Goal: Information Seeking & Learning: Learn about a topic

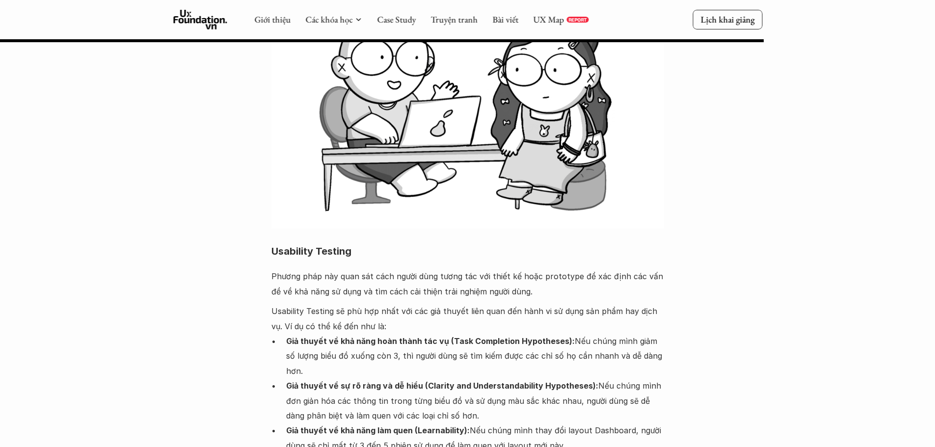
scroll to position [4025, 0]
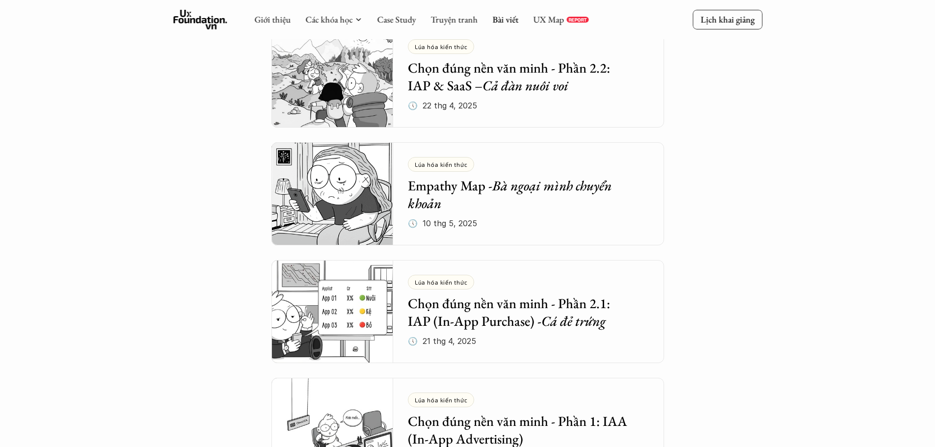
scroll to position [654, 0]
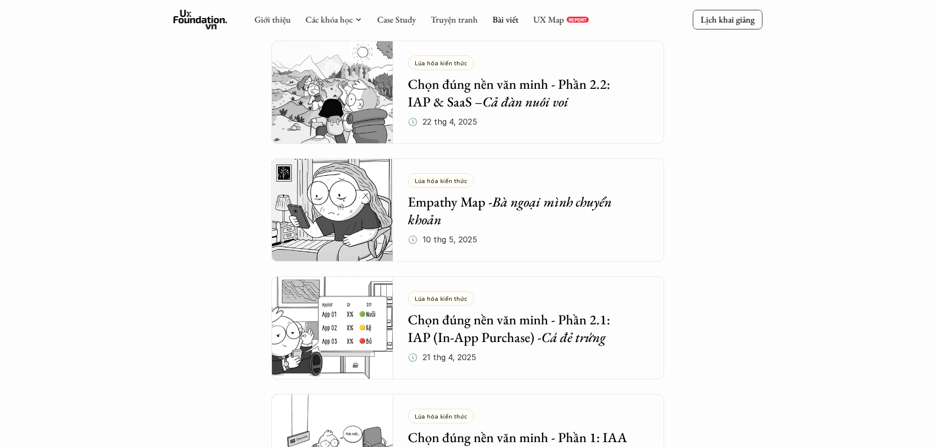
click at [320, 228] on img at bounding box center [333, 210] width 122 height 103
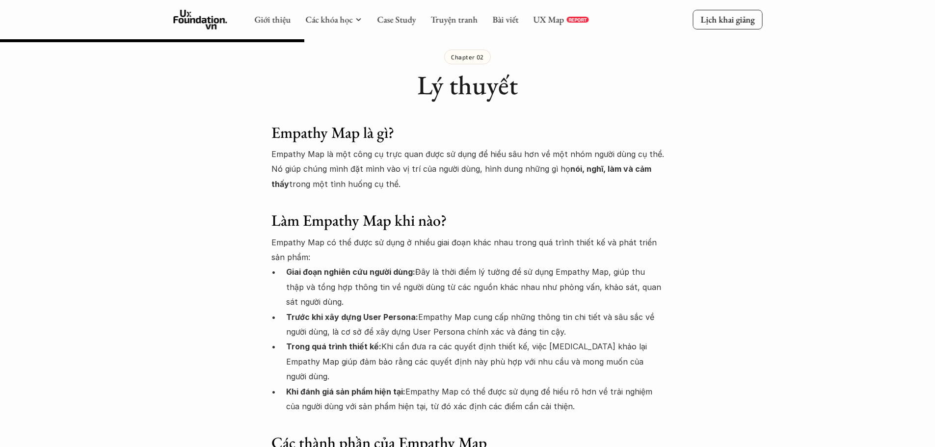
scroll to position [1108, 0]
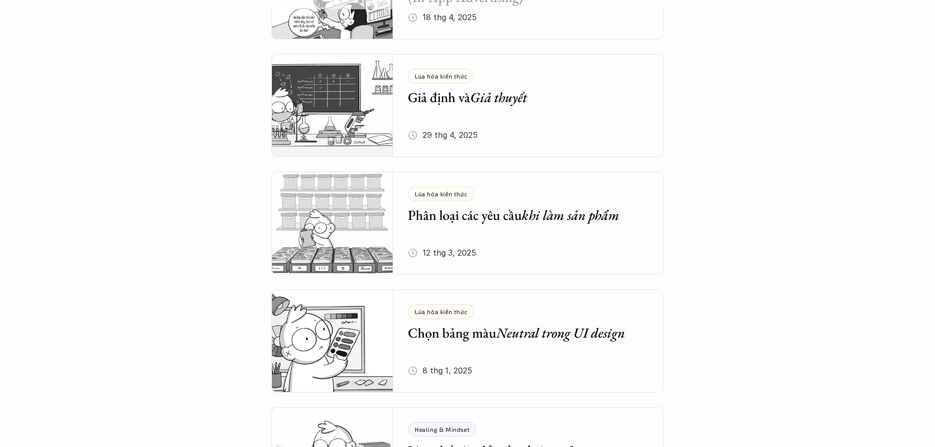
scroll to position [1046, 0]
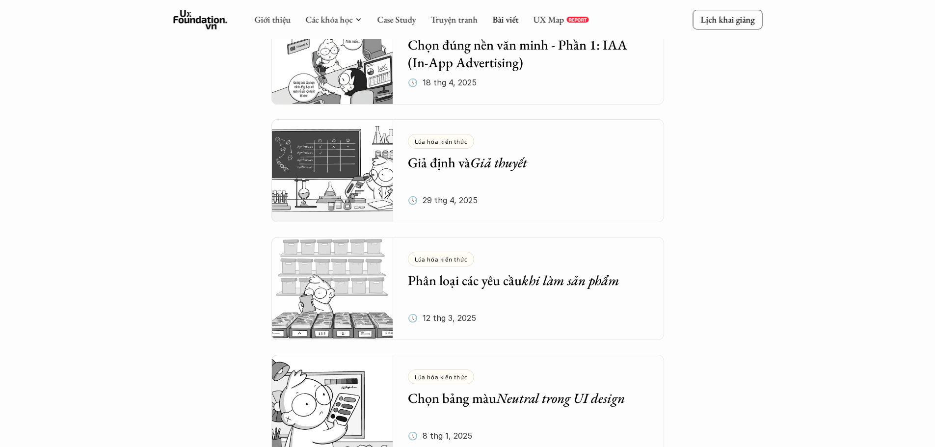
click at [478, 173] on div "Lúa hóa kiến thức Giả định và Giả thuyết 🕔 29 thg 4, 2025" at bounding box center [536, 170] width 256 height 103
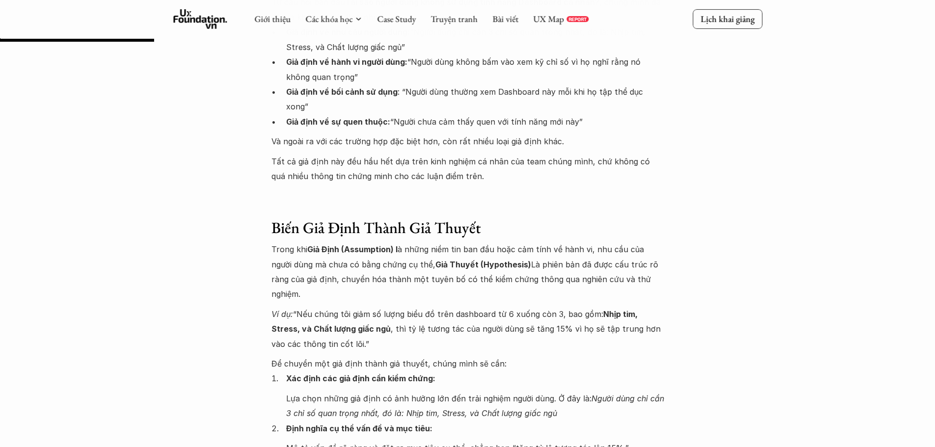
scroll to position [933, 0]
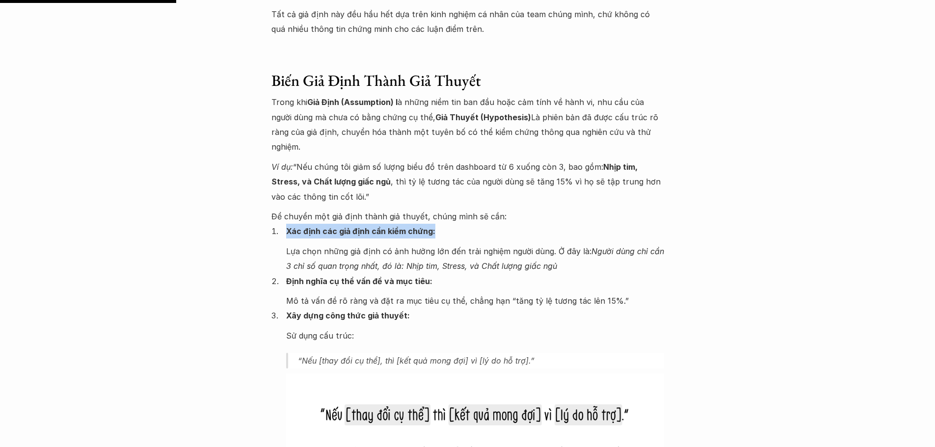
drag, startPoint x: 448, startPoint y: 202, endPoint x: 283, endPoint y: 205, distance: 165.5
click at [380, 294] on p "Mô tả vấn đề rõ ràng và đặt ra mục tiêu cụ thể, chẳng hạn “tăng tỷ lệ tương tác…" at bounding box center [475, 301] width 378 height 15
drag, startPoint x: 450, startPoint y: 255, endPoint x: 295, endPoint y: 261, distance: 154.8
click at [295, 274] on li "Định nghĩa cụ thể vấn đề và mục tiêu: Mô tả vấn đề rõ ràng và đặt ra mục tiêu c…" at bounding box center [475, 291] width 378 height 35
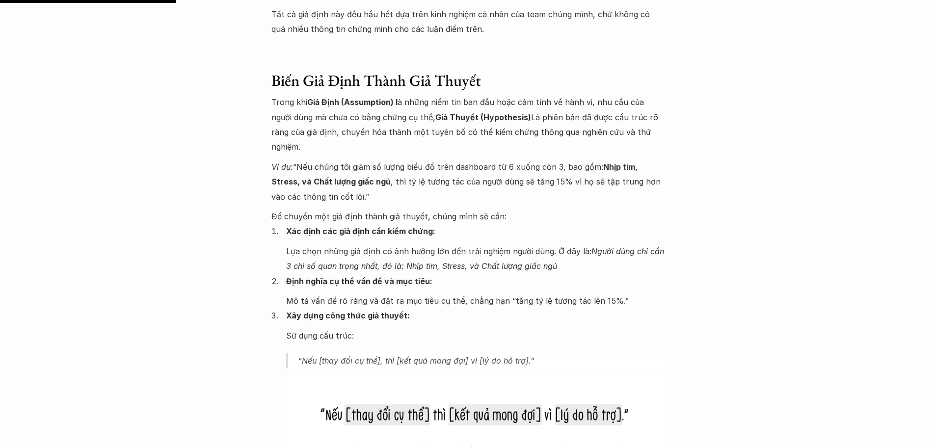
click at [320, 353] on p "“Nếu [thay đổi cụ thể], thì [kết quả mong đợi] vì [lý do hỗ trợ].”" at bounding box center [481, 361] width 366 height 16
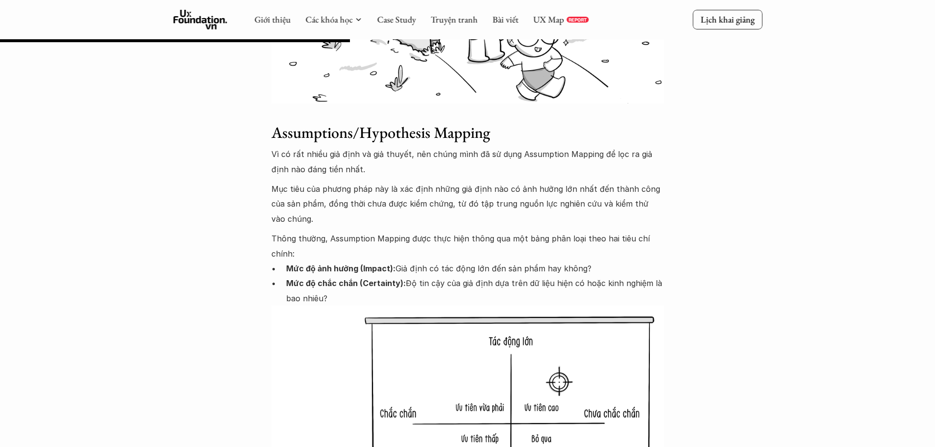
scroll to position [1768, 0]
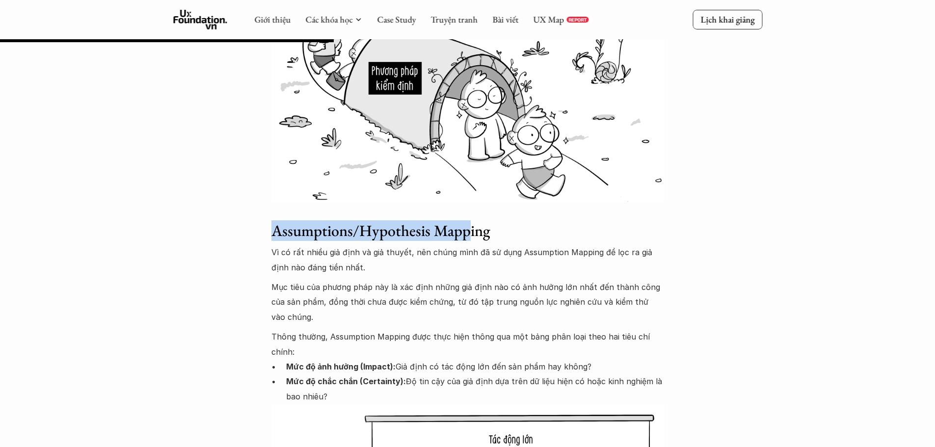
drag, startPoint x: 272, startPoint y: 200, endPoint x: 463, endPoint y: 225, distance: 192.6
click at [468, 221] on h3 "Assumptions/Hypothesis Mapping" at bounding box center [468, 230] width 393 height 19
click at [463, 245] on p "Vì có rất nhiều giả định và giả thuyết, nên chúng mình đã sử dụng Assumption Ma…" at bounding box center [468, 260] width 393 height 30
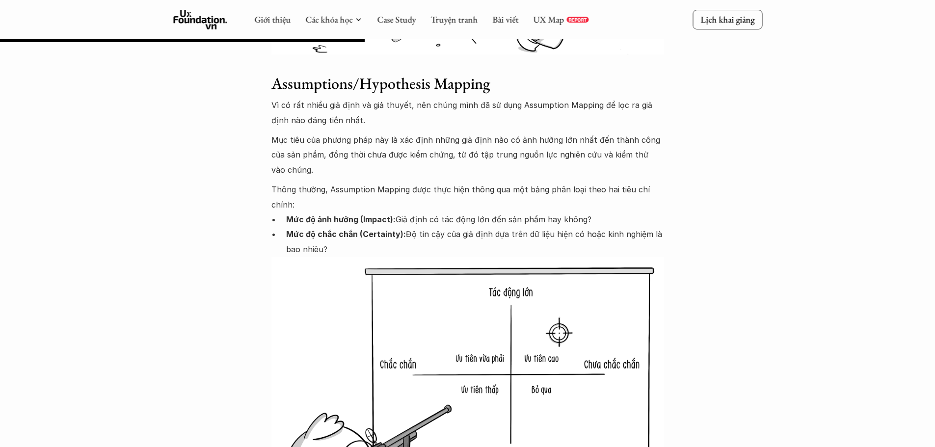
scroll to position [1719, 0]
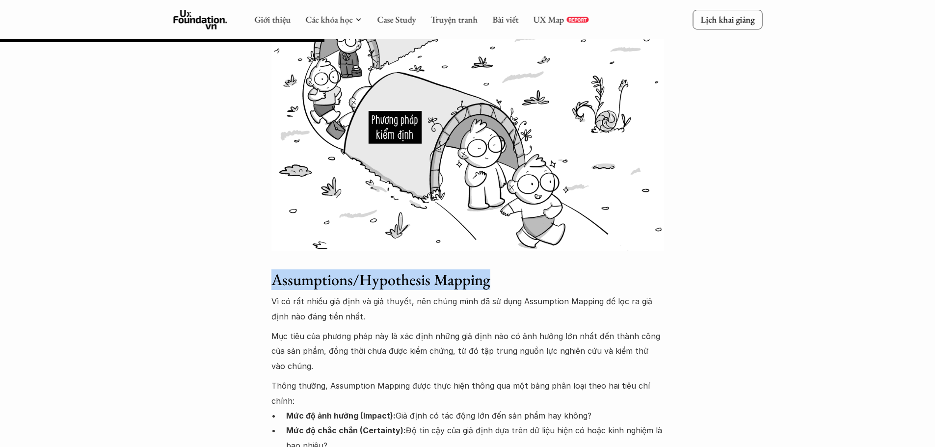
drag, startPoint x: 500, startPoint y: 255, endPoint x: 275, endPoint y: 256, distance: 224.4
click at [275, 271] on h3 "Assumptions/Hypothesis Mapping" at bounding box center [468, 280] width 393 height 19
copy h3 "Assumptions/Hypothesis Mapping"
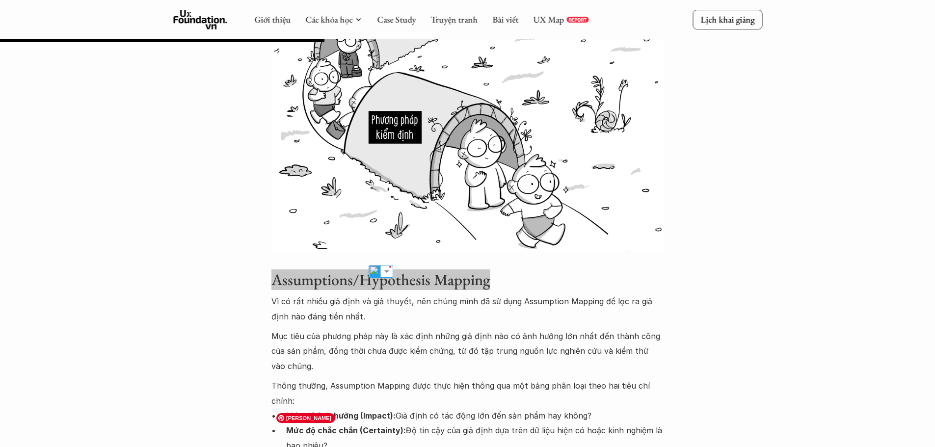
scroll to position [1915, 0]
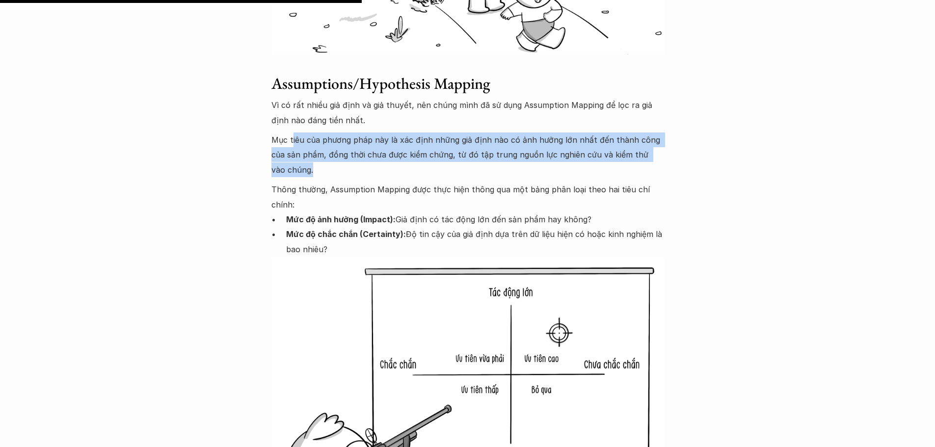
drag, startPoint x: 292, startPoint y: 110, endPoint x: 342, endPoint y: 137, distance: 56.7
click at [341, 137] on p "Mục tiêu của phương pháp này là xác định những giả định nào có ảnh hưởng lớn nh…" at bounding box center [468, 155] width 393 height 45
click at [346, 142] on p "Mục tiêu của phương pháp này là xác định những giả định nào có ảnh hưởng lớn nh…" at bounding box center [468, 155] width 393 height 45
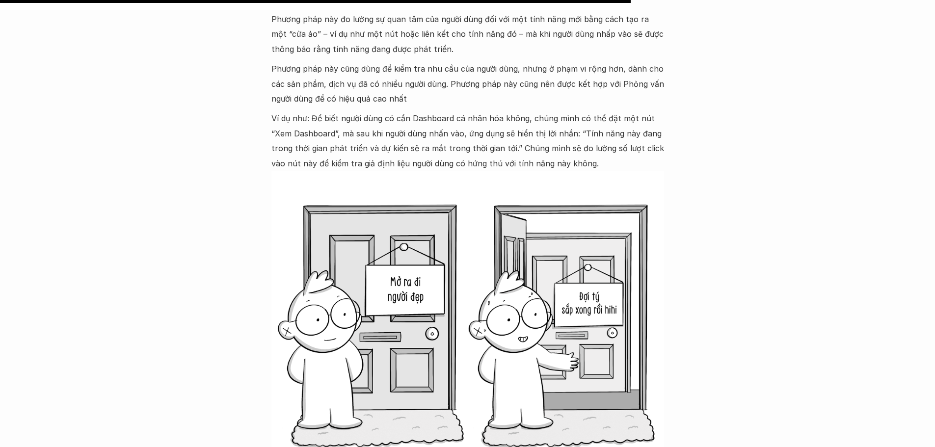
scroll to position [3192, 0]
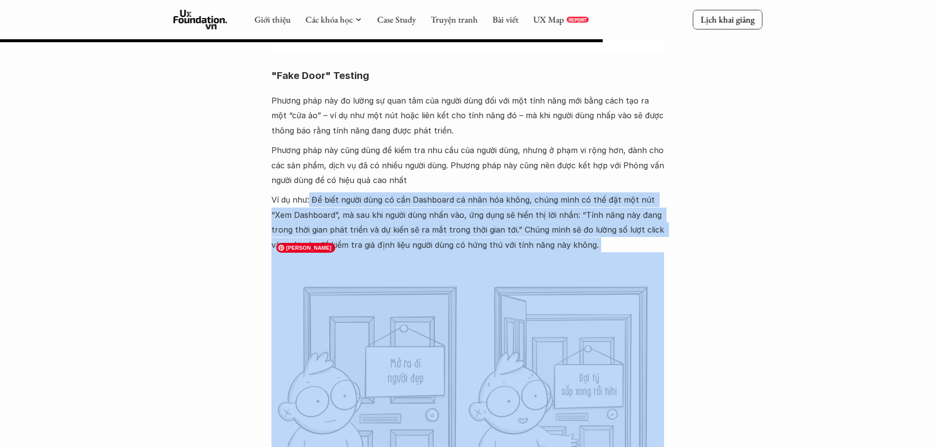
drag, startPoint x: 314, startPoint y: 186, endPoint x: 602, endPoint y: 226, distance: 290.5
click at [593, 234] on p "Ví dụ như: Để biết người dùng có cần Dashboard cá nhân hóa không, chúng mình có…" at bounding box center [468, 222] width 393 height 60
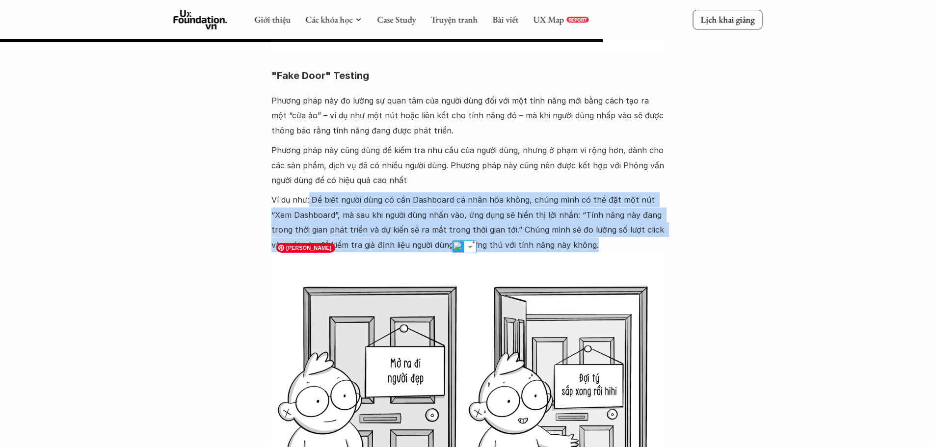
click at [606, 223] on p "Ví dụ như: Để biết người dùng có cần Dashboard cá nhân hóa không, chúng mình có…" at bounding box center [468, 222] width 393 height 60
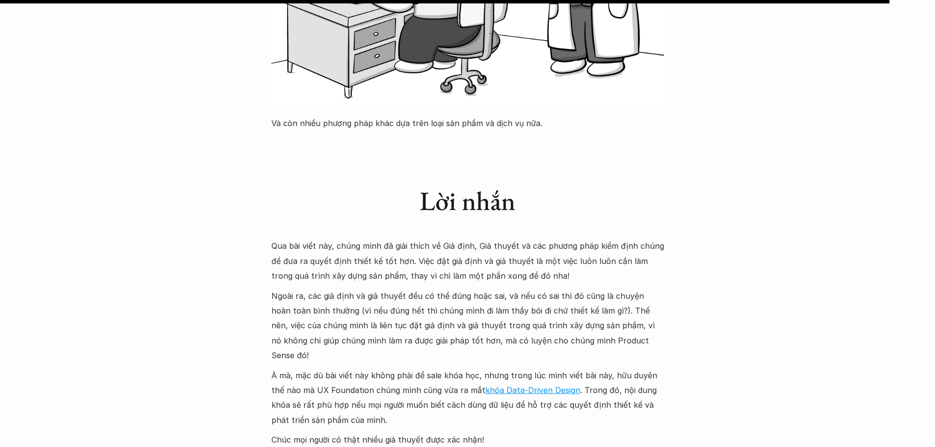
scroll to position [4714, 0]
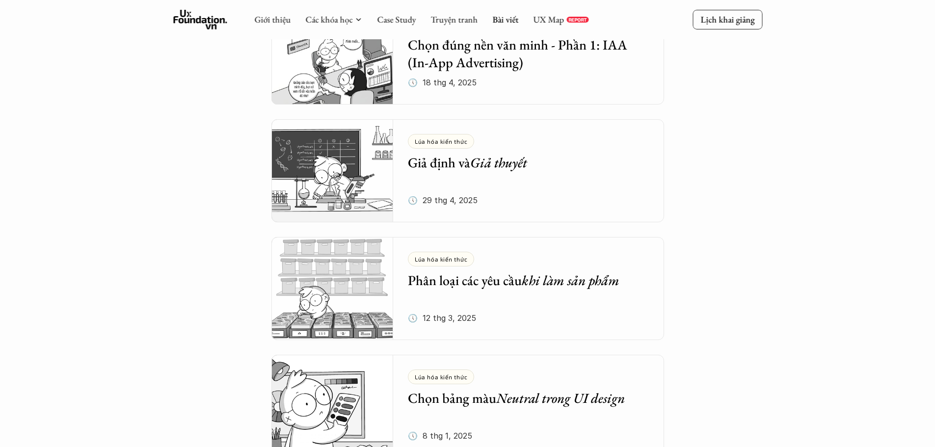
scroll to position [1292, 0]
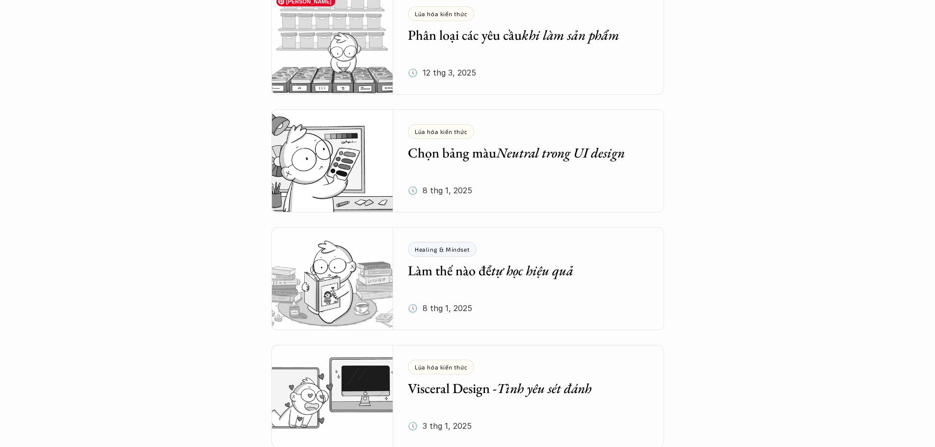
click at [334, 64] on img at bounding box center [333, 43] width 122 height 103
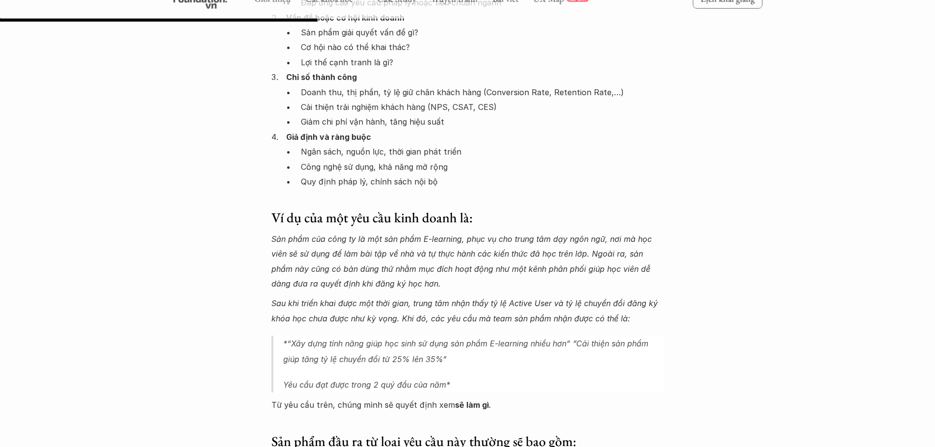
scroll to position [1375, 0]
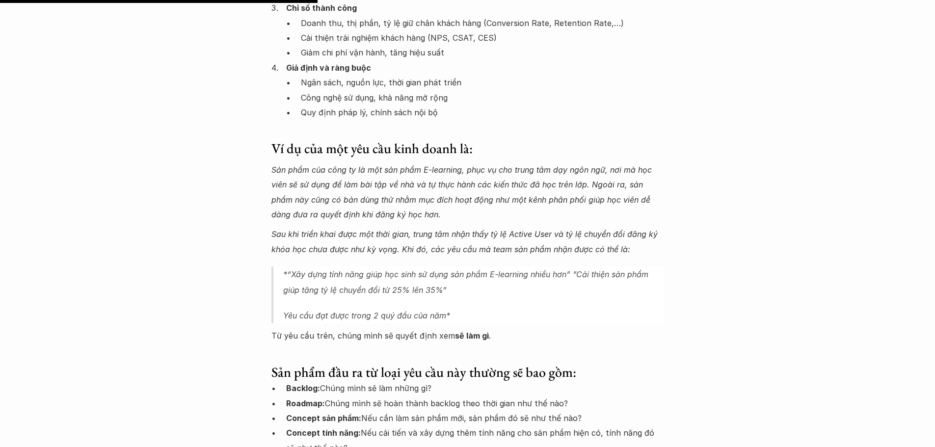
click at [306, 383] on strong "Backlog:" at bounding box center [303, 388] width 34 height 10
click at [293, 393] on img at bounding box center [296, 389] width 13 height 13
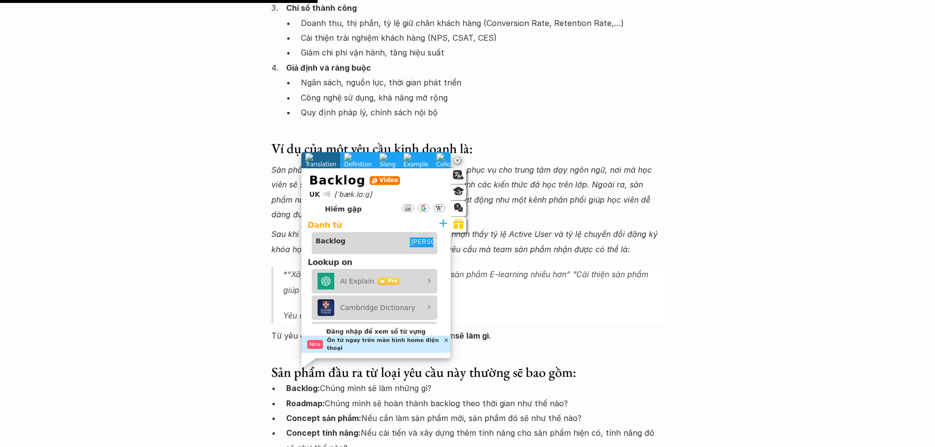
click at [293, 399] on strong "Roadmap:" at bounding box center [305, 404] width 39 height 10
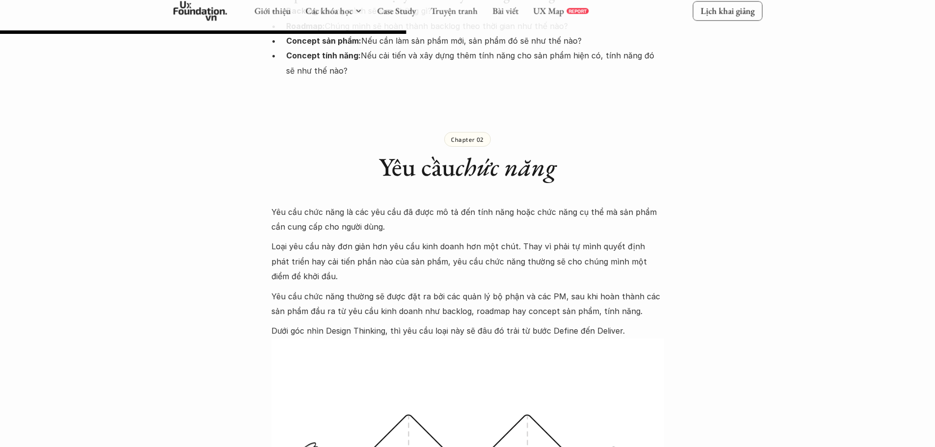
scroll to position [1768, 0]
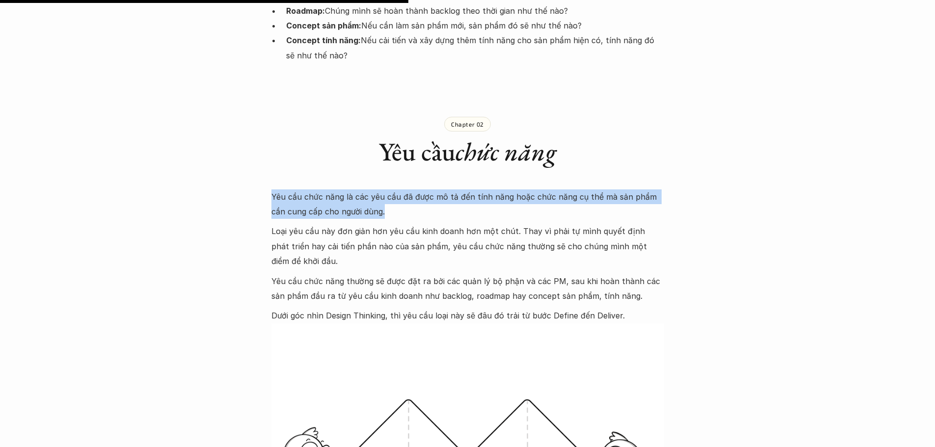
drag, startPoint x: 283, startPoint y: 185, endPoint x: 393, endPoint y: 197, distance: 111.2
click at [393, 197] on p "Yêu cầu chức năng là các yêu cầu đã được mô tả đến tính năng hoặc chức năng cụ …" at bounding box center [468, 205] width 393 height 30
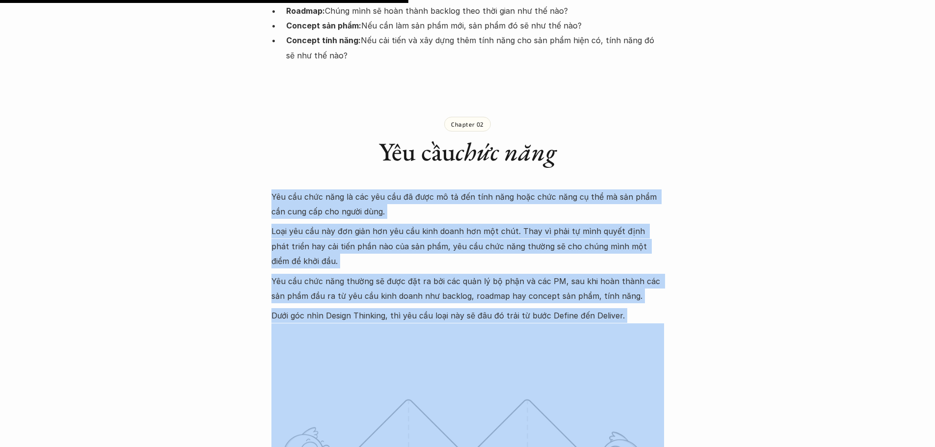
drag, startPoint x: 260, startPoint y: 181, endPoint x: 642, endPoint y: 312, distance: 403.9
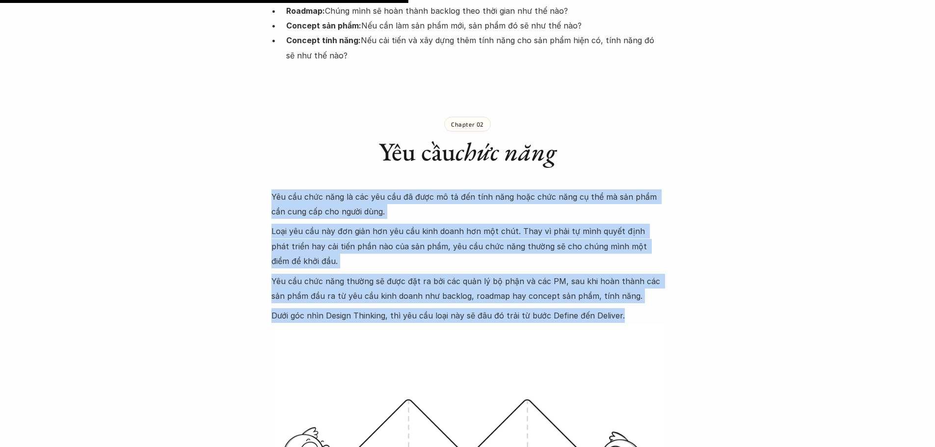
drag, startPoint x: 602, startPoint y: 296, endPoint x: 271, endPoint y: 184, distance: 349.8
click at [360, 224] on p "Loại yêu cầu này đơn giản hơn yêu cầu kinh doanh hơn một chút. Thay vì phải tự …" at bounding box center [468, 246] width 393 height 45
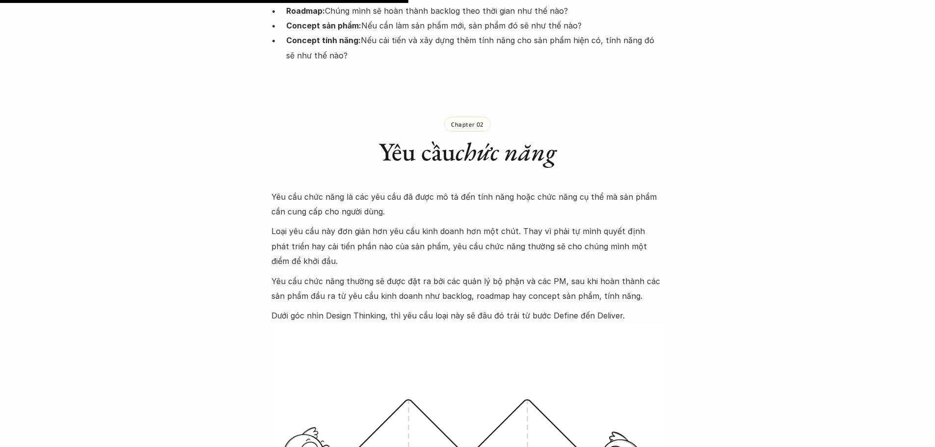
click at [325, 274] on p "Yêu cầu chức năng thường sẽ được đặt ra bởi các quản lý bộ phận và các PM, sau …" at bounding box center [468, 289] width 393 height 30
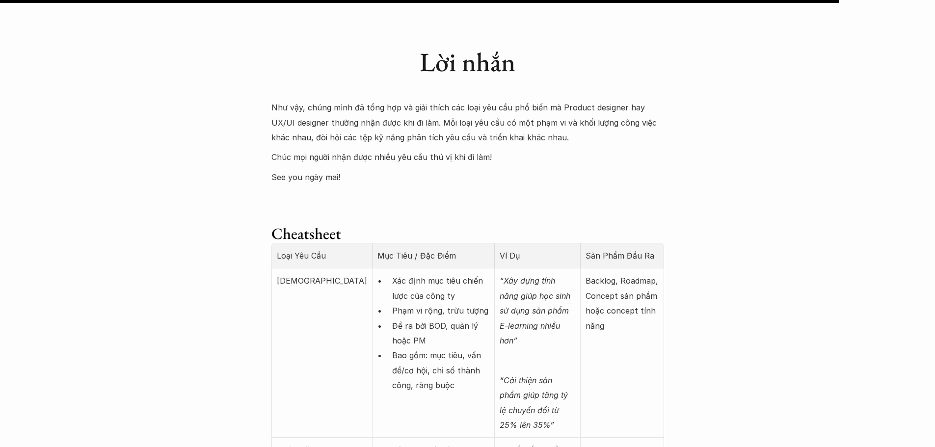
scroll to position [3633, 0]
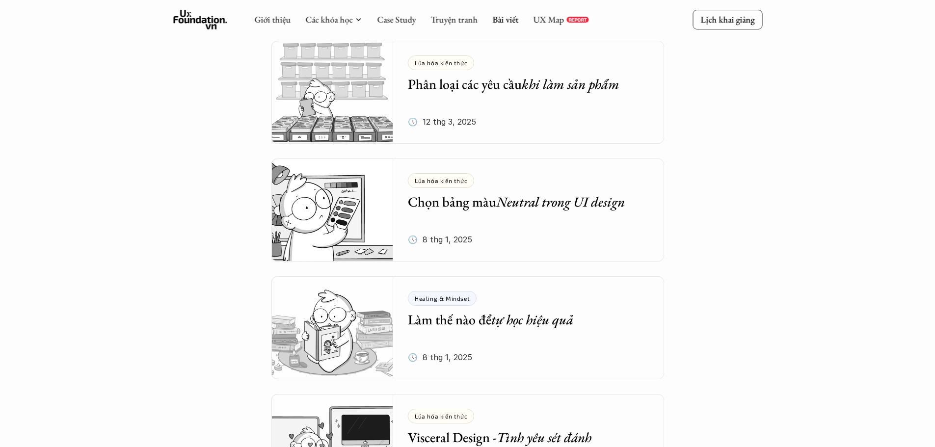
scroll to position [1194, 0]
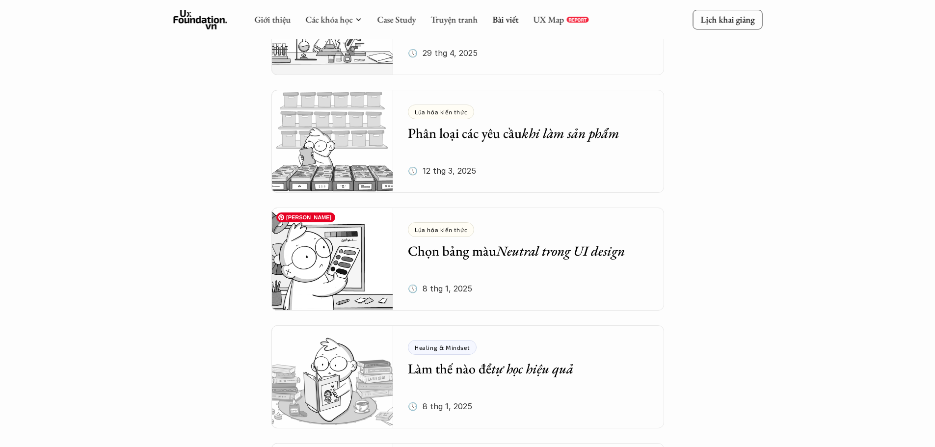
click at [299, 291] on img at bounding box center [333, 259] width 122 height 103
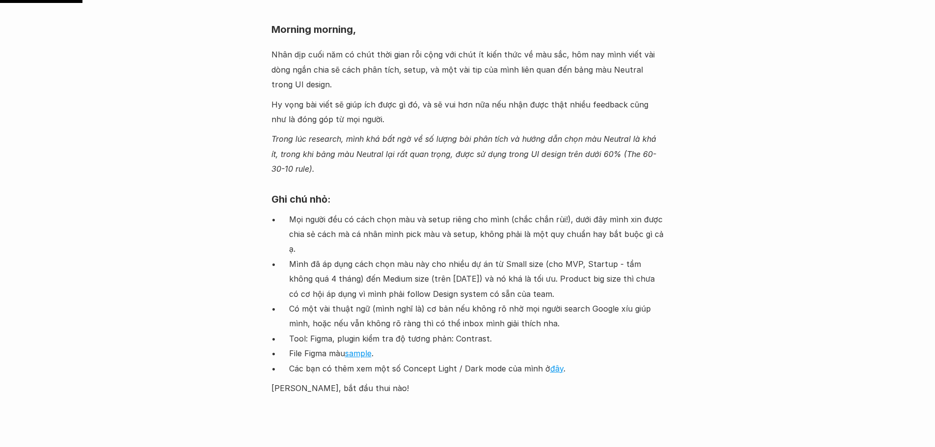
scroll to position [884, 0]
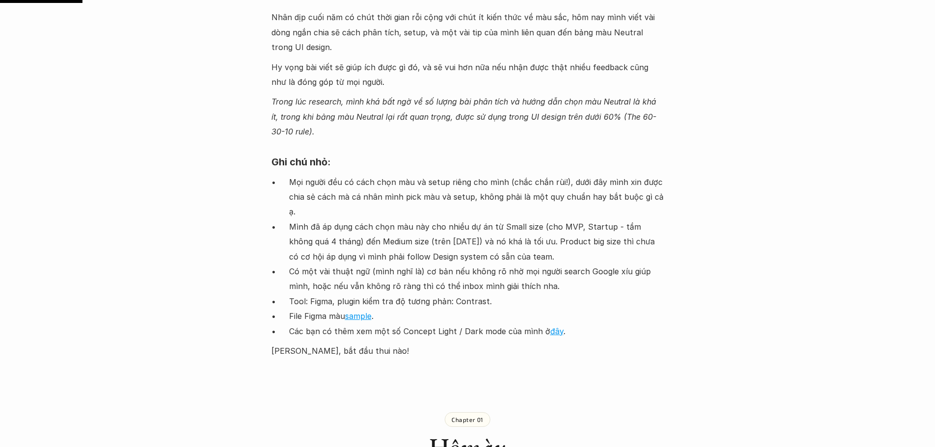
click at [561, 219] on p "Mình đã áp dụng cách chọn màu này cho nhiều dự án từ Small size (cho MVP, Start…" at bounding box center [476, 241] width 375 height 45
click at [523, 225] on p "Mình đã áp dụng cách chọn màu này cho nhiều dự án từ Small size (cho MVP, Start…" at bounding box center [476, 241] width 375 height 45
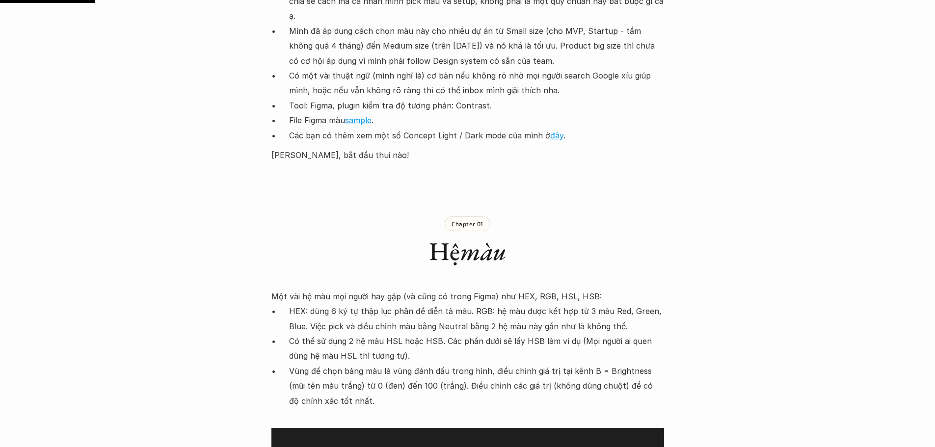
scroll to position [1080, 0]
click at [550, 130] on link "đây" at bounding box center [556, 135] width 13 height 10
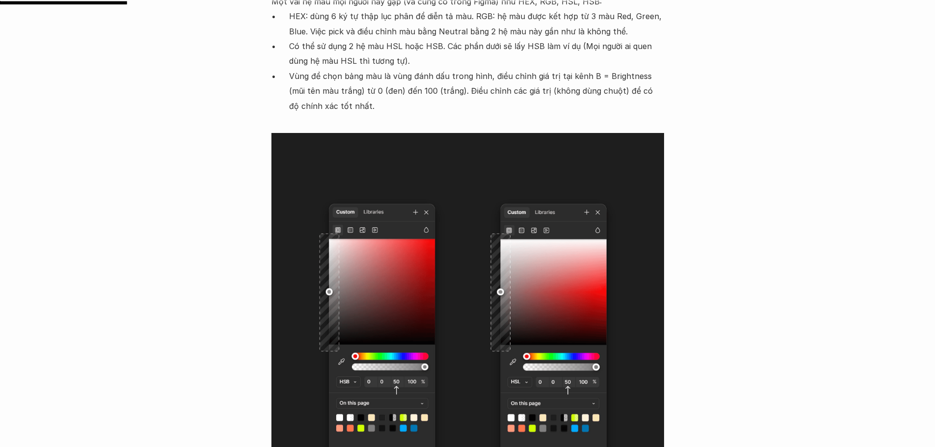
scroll to position [1178, 0]
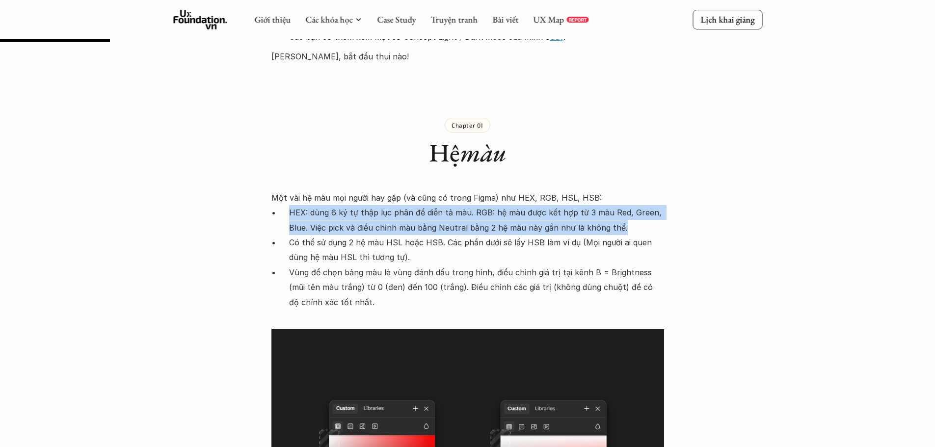
drag, startPoint x: 438, startPoint y: 209, endPoint x: 689, endPoint y: 209, distance: 250.9
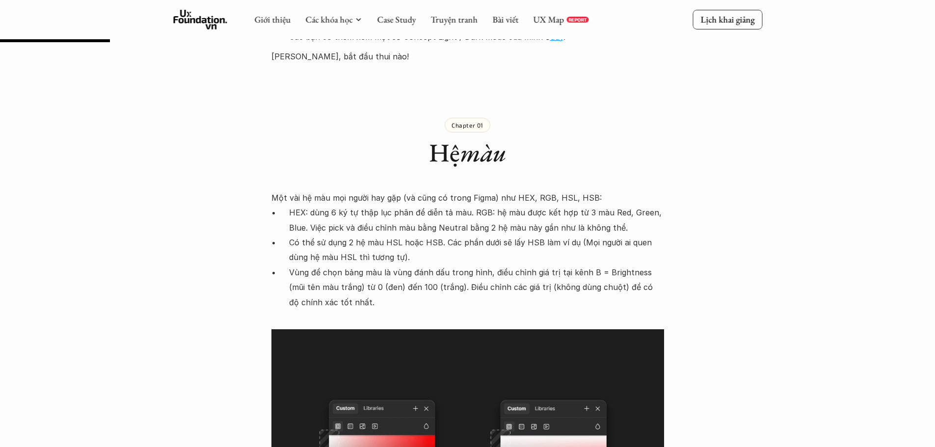
click at [469, 289] on p "Vùng để chọn bảng màu là vùng đánh dấu trong hình, điều chỉnh giá trị tại kênh …" at bounding box center [476, 287] width 375 height 45
drag, startPoint x: 513, startPoint y: 235, endPoint x: 541, endPoint y: 232, distance: 28.6
click at [535, 235] on p "Có thể sử dụng 2 hệ màu HSL hoặc HSB. Các phần dưới sẽ lấy HSB làm ví dụ (Mọi n…" at bounding box center [476, 250] width 375 height 30
click at [500, 248] on img at bounding box center [495, 244] width 12 height 12
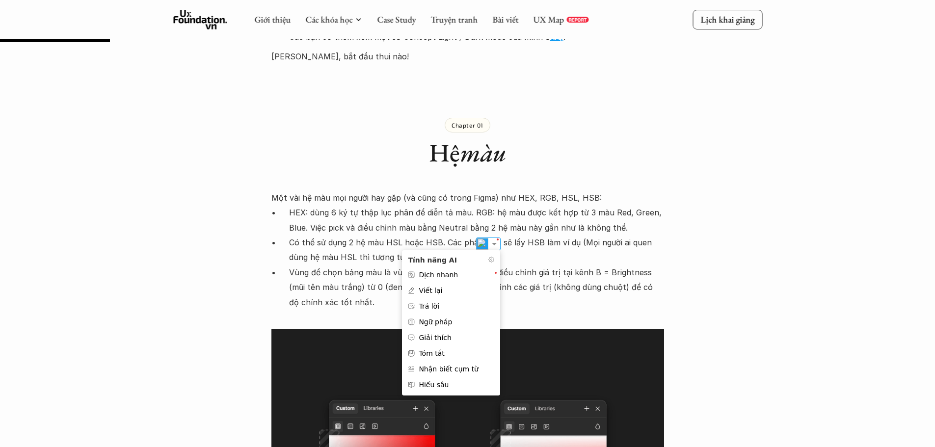
click at [545, 242] on p "Có thể sử dụng 2 hệ màu HSL hoặc HSB. Các phần dưới sẽ lấy HSB làm ví dụ (Mọi n…" at bounding box center [476, 250] width 375 height 30
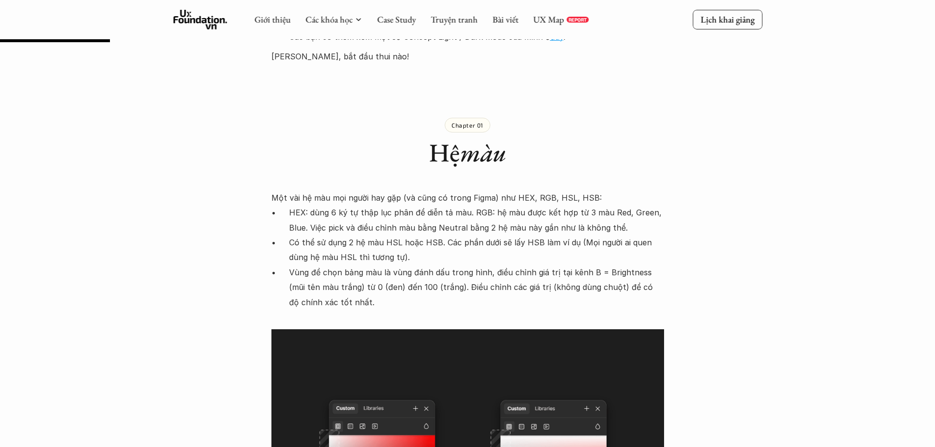
drag, startPoint x: 340, startPoint y: 243, endPoint x: 360, endPoint y: 244, distance: 19.7
click at [346, 244] on p "Có thể sử dụng 2 hệ màu HSL hoặc HSB. Các phần dưới sẽ lấy HSB làm ví dụ (Mọi n…" at bounding box center [476, 250] width 375 height 30
click at [384, 239] on p "Có thể sử dụng 2 hệ màu HSL hoặc HSB. Các phần dưới sẽ lấy HSB làm ví dụ (Mọi n…" at bounding box center [476, 250] width 375 height 30
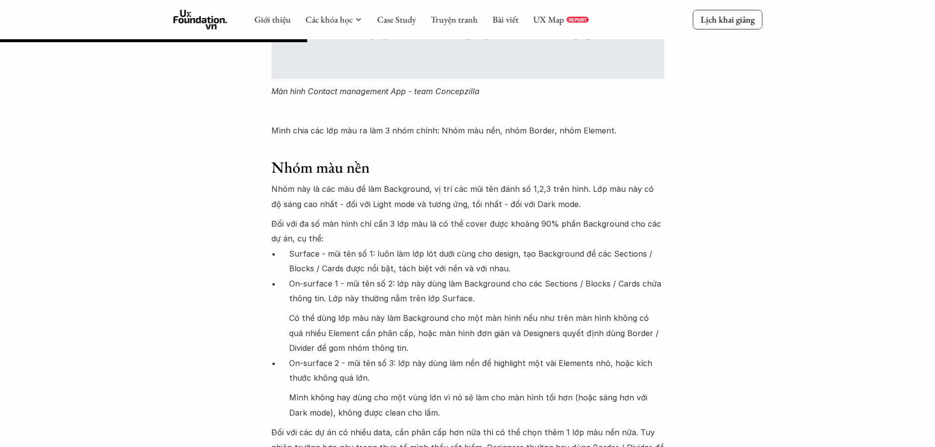
scroll to position [3290, 0]
click at [406, 184] on p "Nhóm này là các màu để làm Background, vị trí các mũi tên đánh số 1,2,3 trên hì…" at bounding box center [468, 198] width 393 height 30
click at [406, 183] on p "Nhóm này là các màu để làm Background, vị trí các mũi tên đánh số 1,2,3 trên hì…" at bounding box center [468, 198] width 393 height 30
click at [439, 161] on h3 "Nhóm màu nền" at bounding box center [468, 168] width 393 height 19
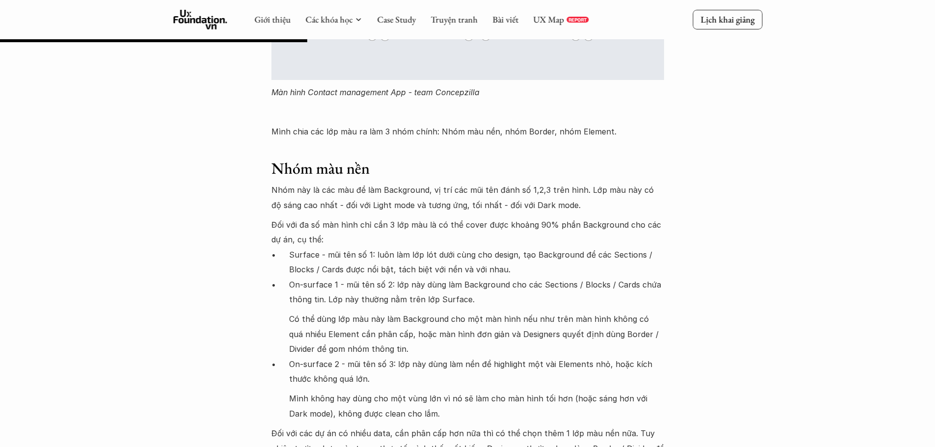
drag, startPoint x: 399, startPoint y: 177, endPoint x: 512, endPoint y: 171, distance: 113.1
click at [402, 183] on p "Nhóm này là các màu để làm Background, vị trí các mũi tên đánh số 1,2,3 trên hì…" at bounding box center [468, 198] width 393 height 30
click at [516, 183] on p "Nhóm này là các màu để làm Background, vị trí các mũi tên đánh số 1,2,3 trên hì…" at bounding box center [468, 198] width 393 height 30
drag, startPoint x: 513, startPoint y: 174, endPoint x: 522, endPoint y: 180, distance: 11.0
click at [517, 183] on p "Nhóm này là các màu để làm Background, vị trí các mũi tên đánh số 1,2,3 trên hì…" at bounding box center [468, 198] width 393 height 30
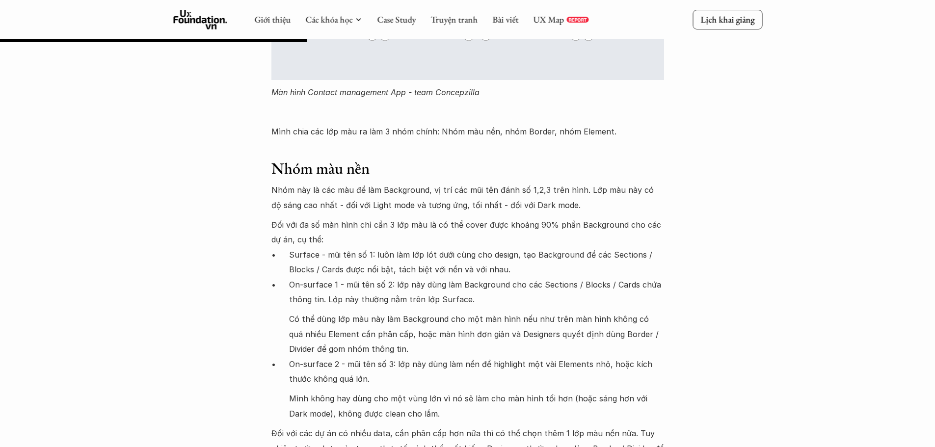
click at [541, 183] on p "Nhóm này là các màu để làm Background, vị trí các mũi tên đánh số 1,2,3 trên hì…" at bounding box center [468, 198] width 393 height 30
drag, startPoint x: 525, startPoint y: 172, endPoint x: 541, endPoint y: 176, distance: 16.2
click at [541, 183] on p "Nhóm này là các màu để làm Background, vị trí các mũi tên đánh số 1,2,3 trên hì…" at bounding box center [468, 198] width 393 height 30
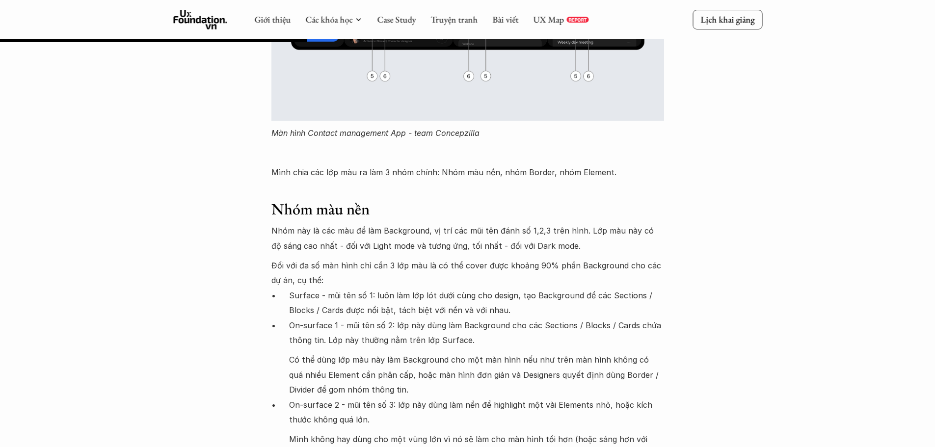
scroll to position [3192, 0]
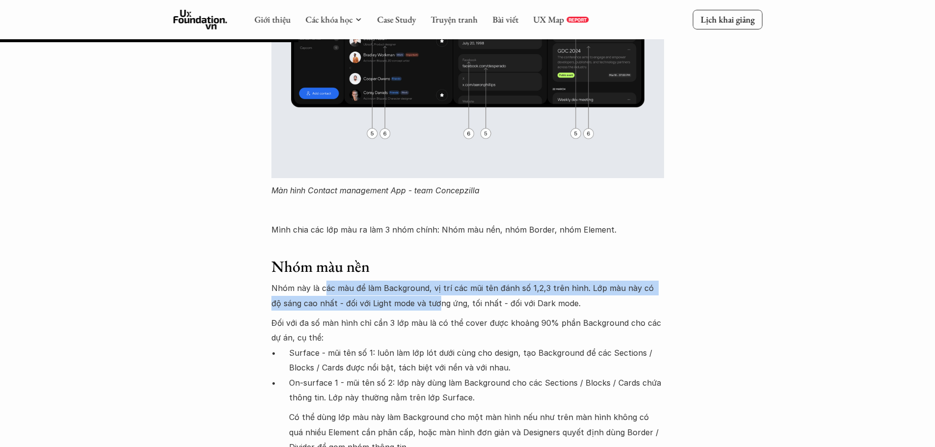
drag, startPoint x: 380, startPoint y: 286, endPoint x: 434, endPoint y: 281, distance: 54.2
click at [430, 282] on p "Nhóm này là các màu để làm Background, vị trí các mũi tên đánh số 1,2,3 trên hì…" at bounding box center [468, 296] width 393 height 30
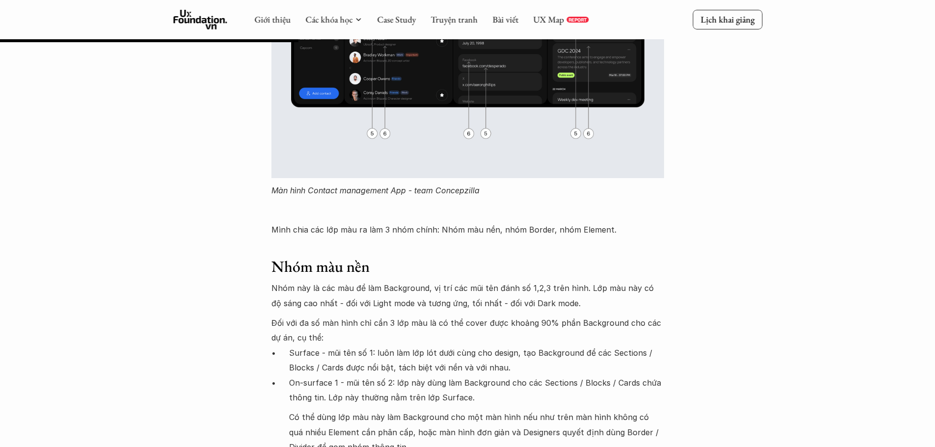
click at [494, 281] on p "Nhóm này là các màu để làm Background, vị trí các mũi tên đánh số 1,2,3 trên hì…" at bounding box center [468, 296] width 393 height 30
drag, startPoint x: 526, startPoint y: 274, endPoint x: 540, endPoint y: 269, distance: 15.0
click at [540, 281] on p "Nhóm này là các màu để làm Background, vị trí các mũi tên đánh số 1,2,3 trên hì…" at bounding box center [468, 296] width 393 height 30
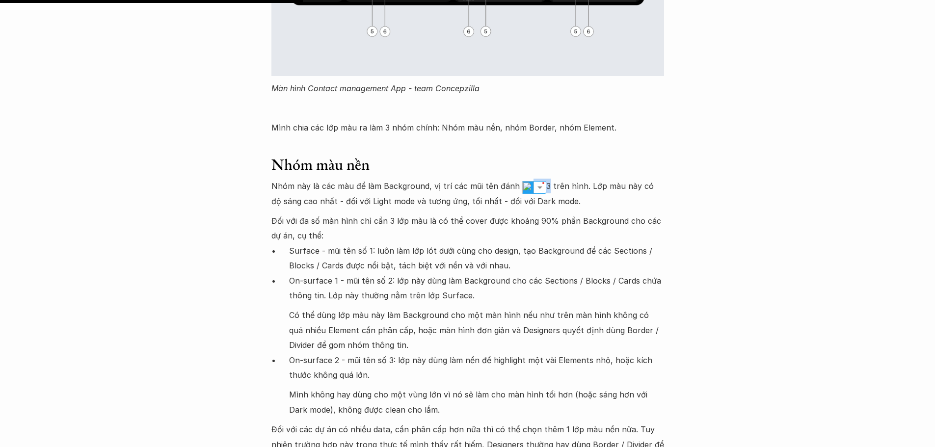
scroll to position [3339, 0]
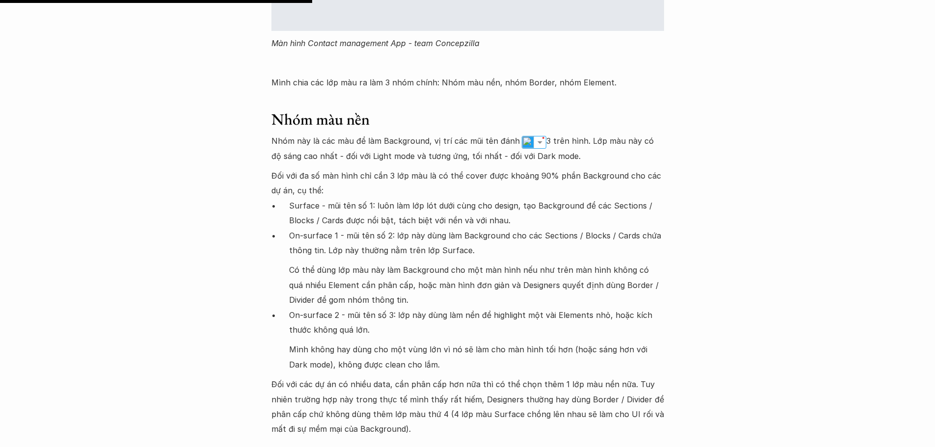
click at [517, 134] on p "Nhóm này là các màu để làm Background, vị trí các mũi tên đánh số 1,2,3 trên hì…" at bounding box center [468, 149] width 393 height 30
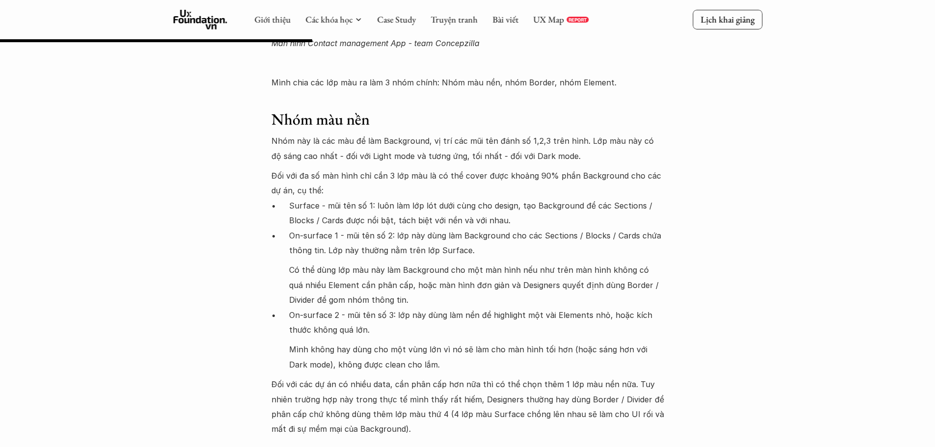
click at [313, 198] on p "Surface - mũi tên số 1: luôn làm lớp lót dưới cùng cho design, tạo Background đ…" at bounding box center [476, 213] width 375 height 30
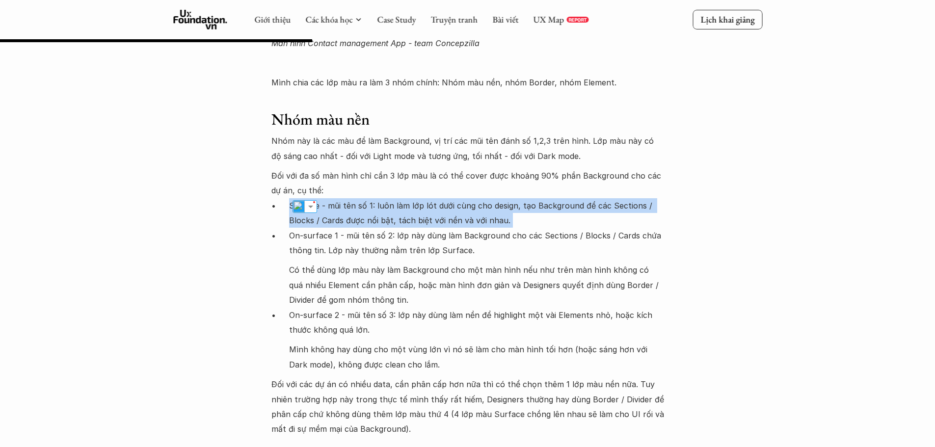
click at [313, 198] on p "Surface - mũi tên số 1: luôn làm lớp lót dưới cùng cho design, tạo Background đ…" at bounding box center [476, 213] width 375 height 30
click at [370, 198] on p "Surface - mũi tên số 1: luôn làm lớp lót dưới cùng cho design, tạo Background đ…" at bounding box center [476, 213] width 375 height 30
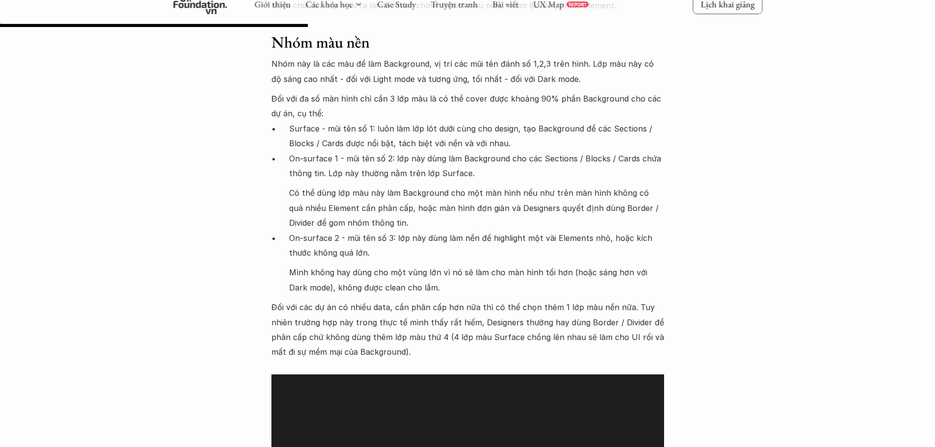
scroll to position [3290, 0]
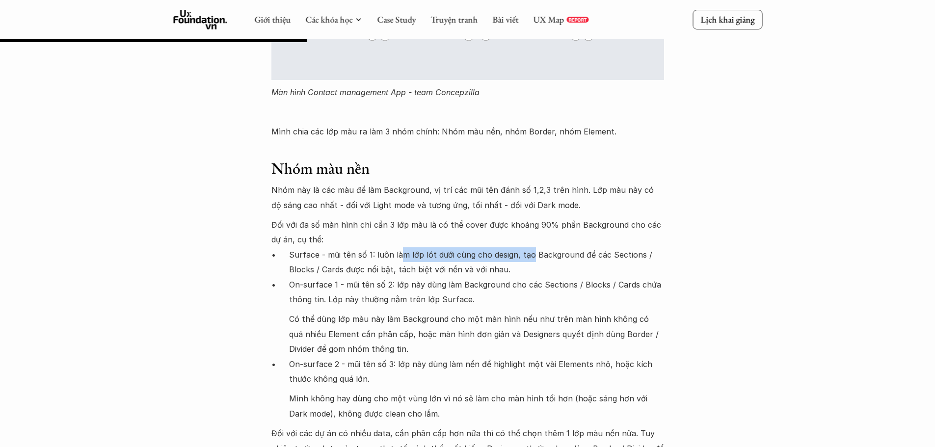
drag, startPoint x: 400, startPoint y: 240, endPoint x: 529, endPoint y: 243, distance: 129.2
click at [529, 247] on p "Surface - mũi tên số 1: luôn làm lớp lót dưới cùng cho design, tạo Background đ…" at bounding box center [476, 262] width 375 height 30
click at [335, 261] on p "Surface - mũi tên số 1: luôn làm lớp lót dưới cùng cho design, tạo Background đ…" at bounding box center [476, 262] width 375 height 30
drag, startPoint x: 313, startPoint y: 270, endPoint x: 360, endPoint y: 272, distance: 47.7
click at [359, 277] on p "On-surface 1 - mũi tên số 2: lớp này dùng làm Background cho các Sections / Blo…" at bounding box center [476, 292] width 375 height 30
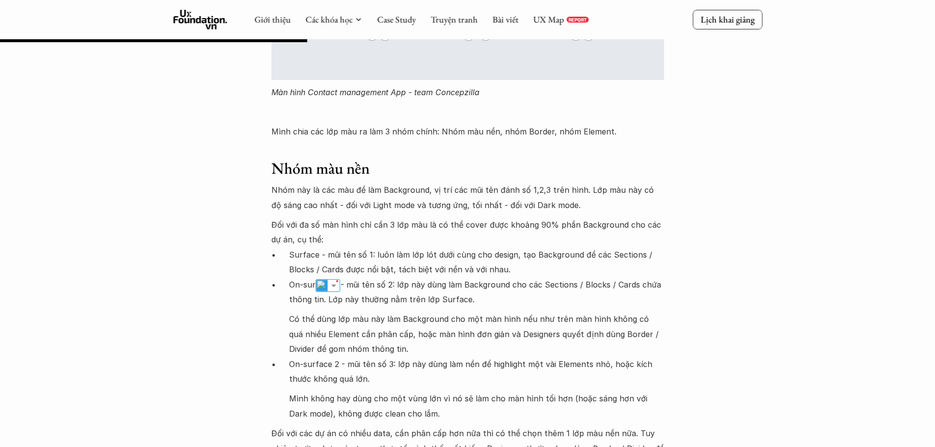
click at [442, 277] on p "On-surface 1 - mũi tên số 2: lớp này dùng làm Background cho các Sections / Blo…" at bounding box center [476, 292] width 375 height 30
click at [509, 277] on p "On-surface 1 - mũi tên số 2: lớp này dùng làm Background cho các Sections / Blo…" at bounding box center [476, 292] width 375 height 30
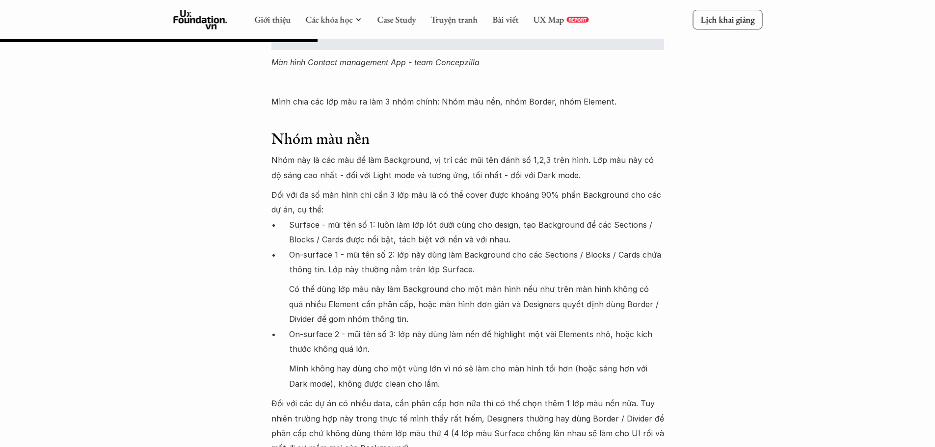
scroll to position [3242, 0]
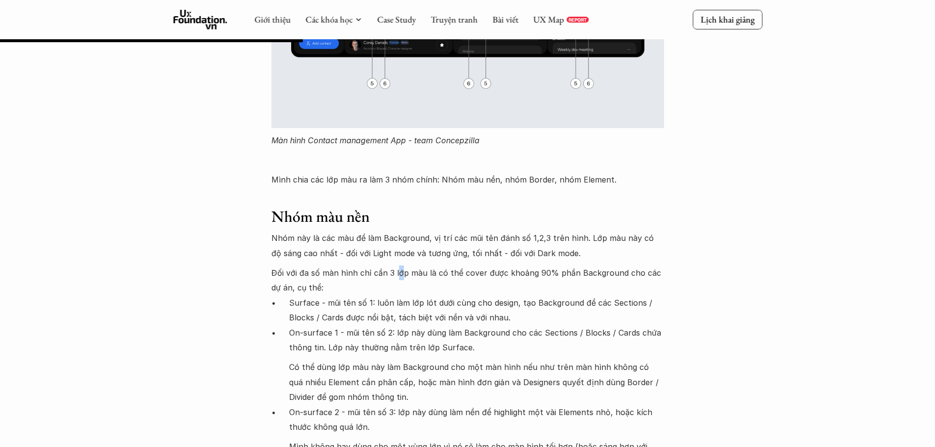
click at [399, 266] on p "Đối với đa số màn hình chỉ cần 3 lớp màu là có thể cover được khoảng 90% phần B…" at bounding box center [468, 281] width 393 height 30
click at [317, 296] on p "Surface - mũi tên số 1: luôn làm lớp lót dưới cùng cho design, tạo Background đ…" at bounding box center [476, 311] width 375 height 30
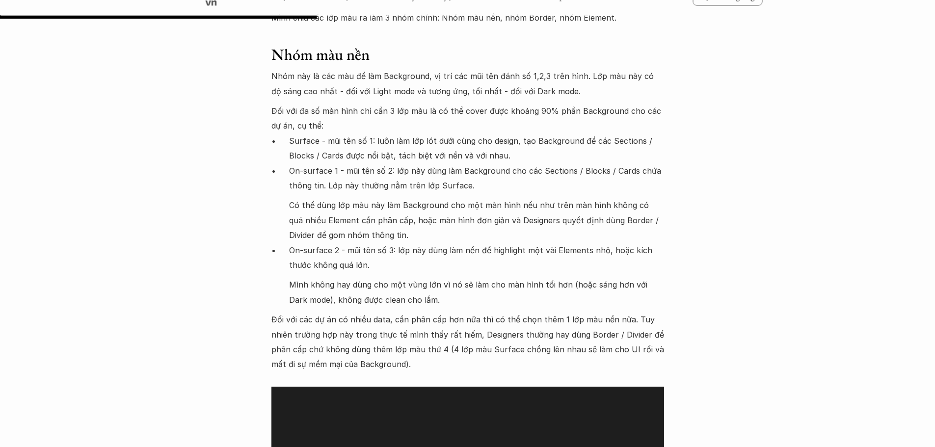
scroll to position [3389, 0]
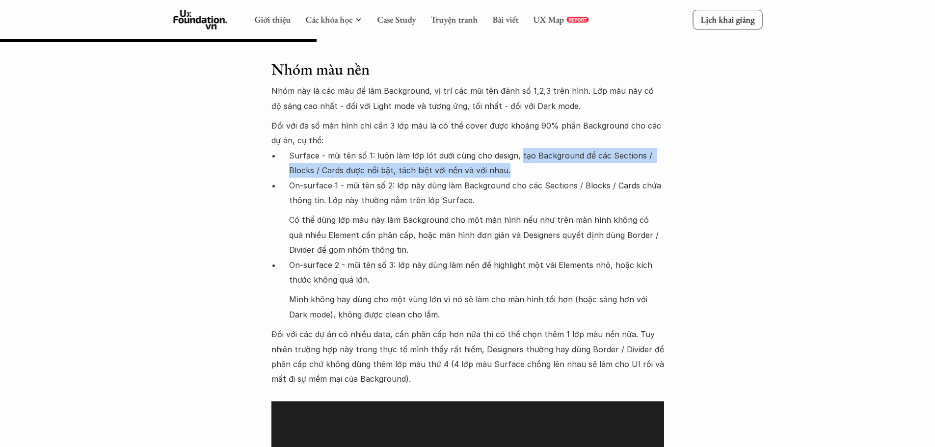
drag, startPoint x: 524, startPoint y: 157, endPoint x: 518, endPoint y: 146, distance: 12.5
click at [518, 148] on p "Surface - mũi tên số 1: luôn làm lớp lót dưới cùng cho design, tạo Background đ…" at bounding box center [476, 163] width 375 height 30
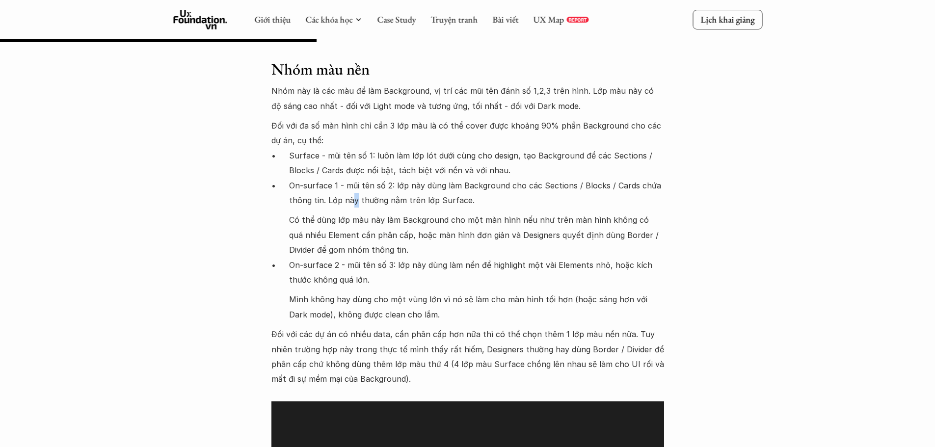
click at [354, 183] on p "On-surface 1 - mũi tên số 2: lớp này dùng làm Background cho các Sections / Blo…" at bounding box center [476, 193] width 375 height 30
click at [418, 178] on p "On-surface 1 - mũi tên số 2: lớp này dùng làm Background cho các Sections / Blo…" at bounding box center [476, 193] width 375 height 30
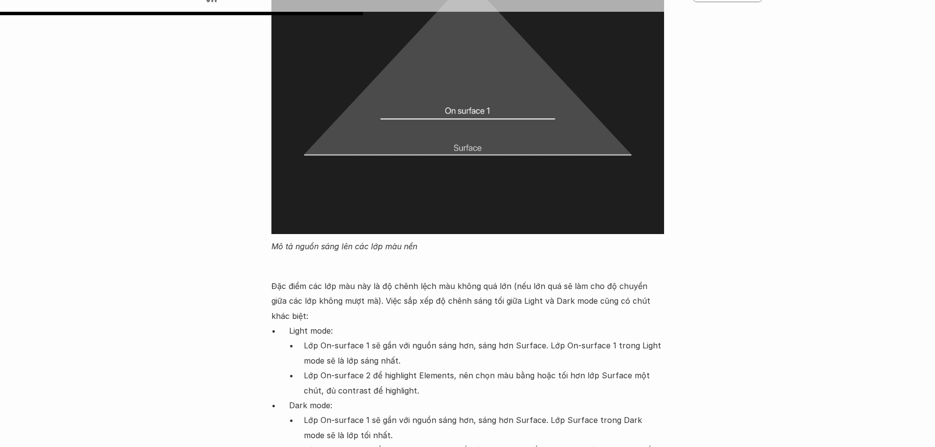
scroll to position [3880, 0]
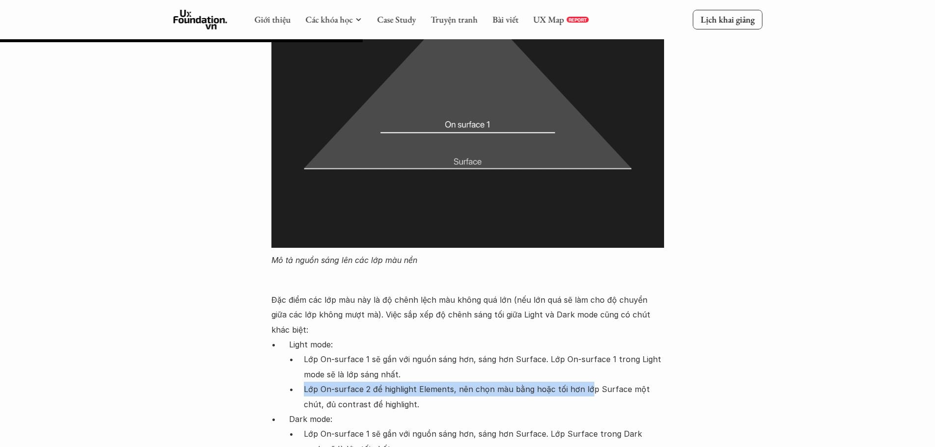
drag, startPoint x: 508, startPoint y: 350, endPoint x: 588, endPoint y: 358, distance: 80.0
click at [588, 358] on ul "Lớp On-surface 1 sẽ gần với nguồn sáng hơn, sáng hơn Surface. Lớp On-surface 1 …" at bounding box center [476, 382] width 375 height 60
click at [655, 382] on p "Lớp On-surface 2 để highlight Elements, nên chọn màu bằng hoặc tối hơn lớp Surf…" at bounding box center [484, 397] width 360 height 30
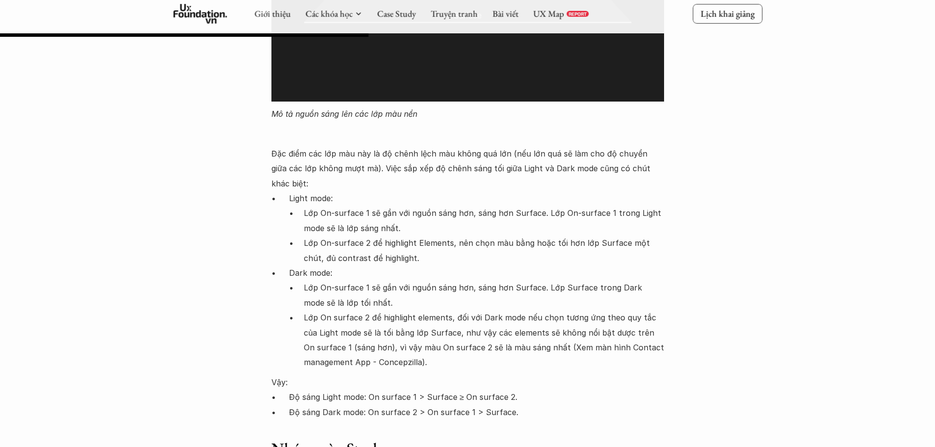
scroll to position [4027, 0]
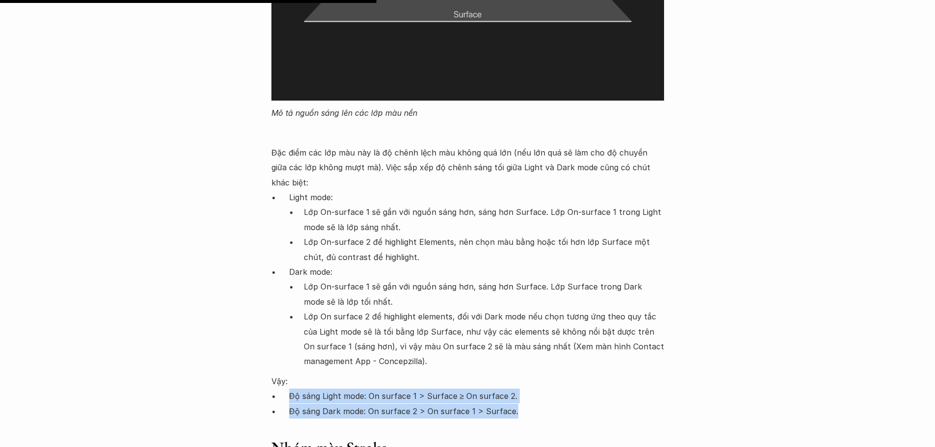
drag, startPoint x: 522, startPoint y: 389, endPoint x: 288, endPoint y: 368, distance: 235.7
copy ul "Độ sáng Light mode: On surface 1 > Surface ≥ On surface 2. Độ sáng Dark mode: O…"
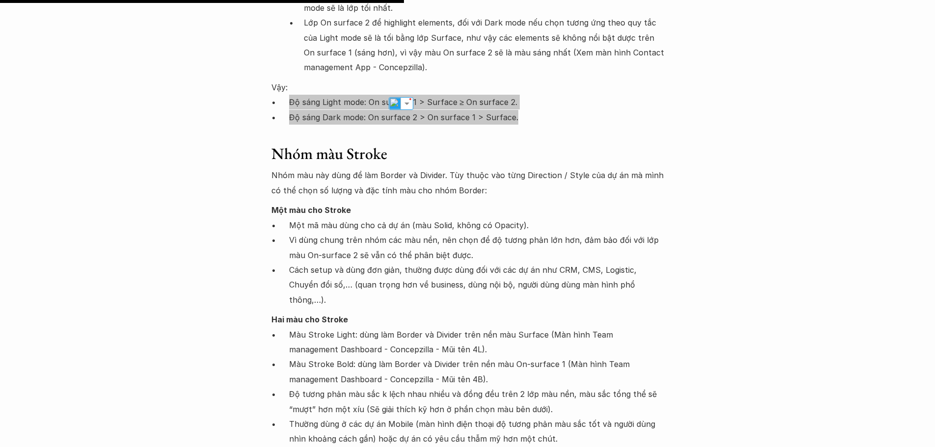
scroll to position [4322, 0]
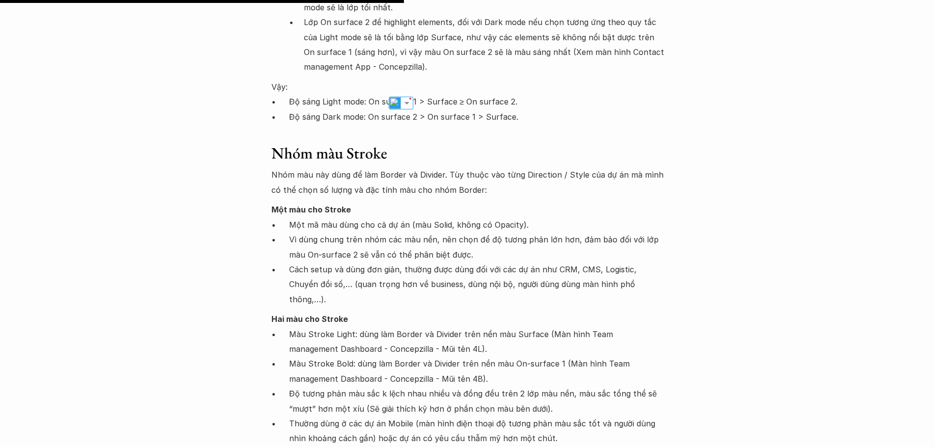
click at [441, 232] on p "Vì dùng chung trên nhóm các màu nền, nên chọn để độ tương phản lớn hơn, đảm bảo…" at bounding box center [476, 247] width 375 height 30
click at [524, 232] on p "Vì dùng chung trên nhóm các màu nền, nên chọn để độ tương phản lớn hơn, đảm bảo…" at bounding box center [476, 247] width 375 height 30
click at [441, 232] on p "Vì dùng chung trên nhóm các màu nền, nên chọn để độ tương phản lớn hơn, đảm bảo…" at bounding box center [476, 247] width 375 height 30
click at [437, 232] on p "Vì dùng chung trên nhóm các màu nền, nên chọn để độ tương phản lớn hơn, đảm bảo…" at bounding box center [476, 247] width 375 height 30
click at [485, 232] on p "Vì dùng chung trên nhóm các màu nền, nên chọn để độ tương phản lớn hơn, đảm bảo…" at bounding box center [476, 247] width 375 height 30
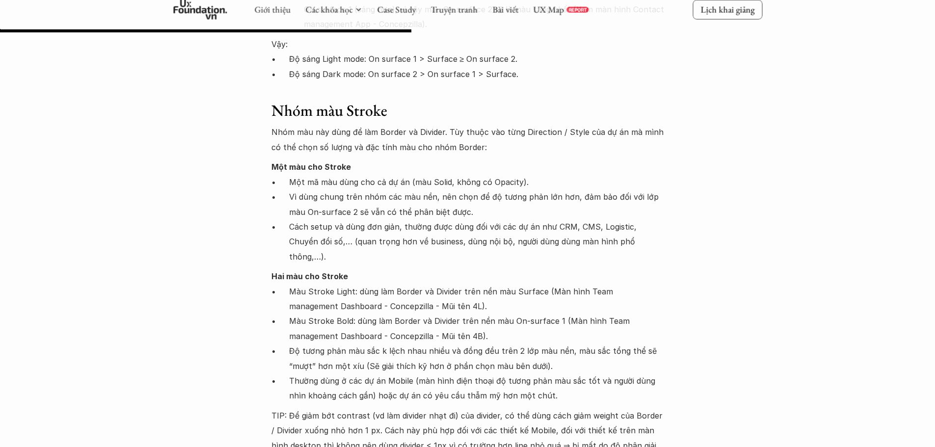
scroll to position [4413, 0]
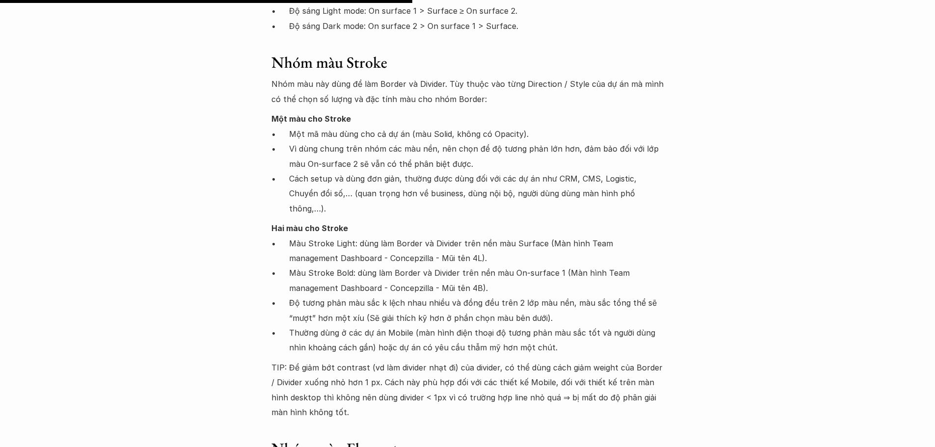
click at [574, 141] on p "Vì dùng chung trên nhóm các màu nền, nên chọn để độ tương phản lớn hơn, đảm bảo…" at bounding box center [476, 156] width 375 height 30
drag, startPoint x: 444, startPoint y: 121, endPoint x: 526, endPoint y: 120, distance: 82.0
click at [526, 141] on p "Vì dùng chung trên nhóm các màu nền, nên chọn để độ tương phản lớn hơn, đảm bảo…" at bounding box center [476, 156] width 375 height 30
click at [442, 141] on p "Vì dùng chung trên nhóm các màu nền, nên chọn để độ tương phản lớn hơn, đảm bảo…" at bounding box center [476, 156] width 375 height 30
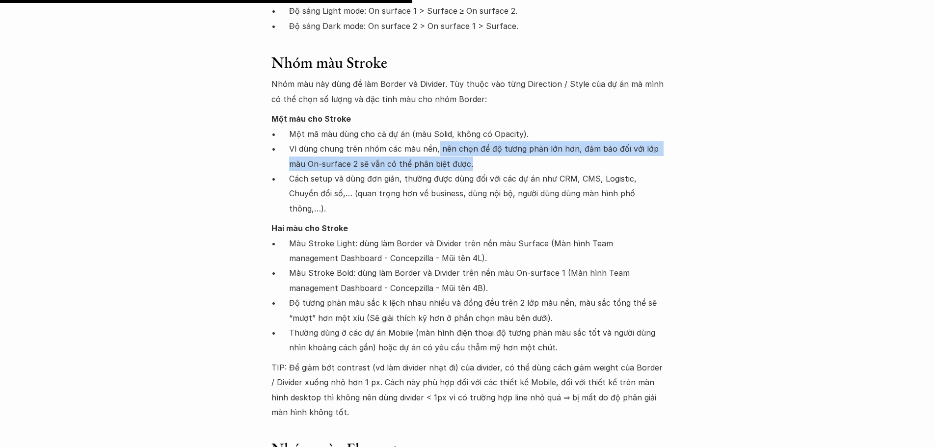
drag, startPoint x: 441, startPoint y: 122, endPoint x: 475, endPoint y: 133, distance: 35.1
click at [475, 141] on p "Vì dùng chung trên nhóm các màu nền, nên chọn để độ tương phản lớn hơn, đảm bảo…" at bounding box center [476, 156] width 375 height 30
click at [472, 141] on p "Vì dùng chung trên nhóm các màu nền, nên chọn để độ tương phản lớn hơn, đảm bảo…" at bounding box center [476, 156] width 375 height 30
drag, startPoint x: 437, startPoint y: 119, endPoint x: 470, endPoint y: 132, distance: 35.3
click at [470, 141] on p "Vì dùng chung trên nhóm các màu nền, nên chọn để độ tương phản lớn hơn, đảm bảo…" at bounding box center [476, 156] width 375 height 30
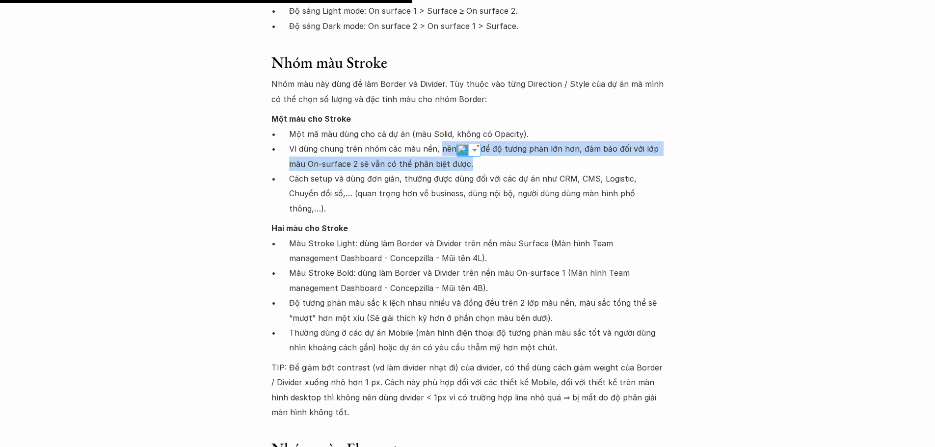
click at [449, 141] on p "Vì dùng chung trên nhóm các màu nền, nên chọn để độ tương phản lớn hơn, đảm bảo…" at bounding box center [476, 156] width 375 height 30
click at [438, 141] on p "Vì dùng chung trên nhóm các màu nền, nên chọn để độ tương phản lớn hơn, đảm bảo…" at bounding box center [476, 156] width 375 height 30
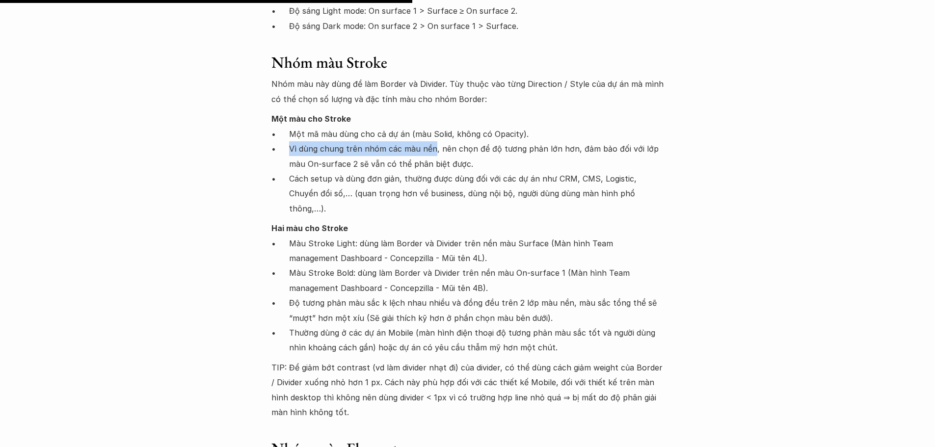
drag, startPoint x: 286, startPoint y: 122, endPoint x: 432, endPoint y: 120, distance: 145.8
click at [432, 127] on ul "Một mã màu dùng cho cả dự án (màu Solid, không có Opacity). Vì dùng chung trên …" at bounding box center [468, 171] width 393 height 89
click at [442, 171] on p "Cách setup và dùng đơn giản, thường được dùng đối với các dự án như CRM, CMS, L…" at bounding box center [476, 193] width 375 height 45
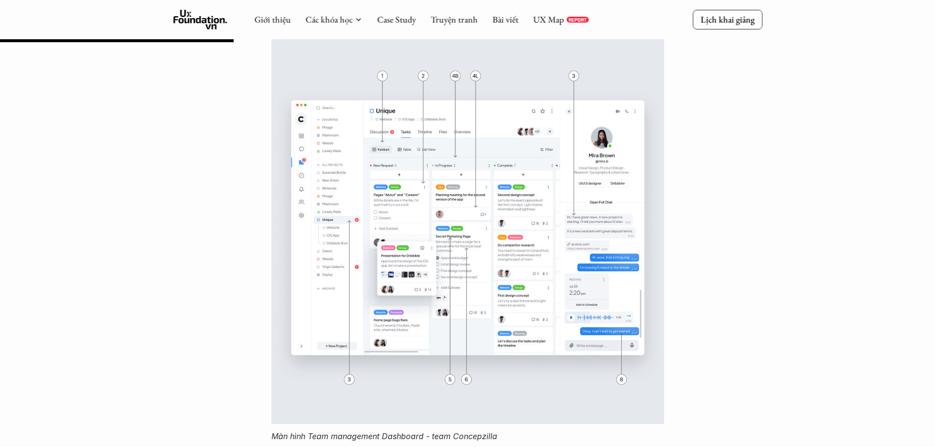
scroll to position [2498, 0]
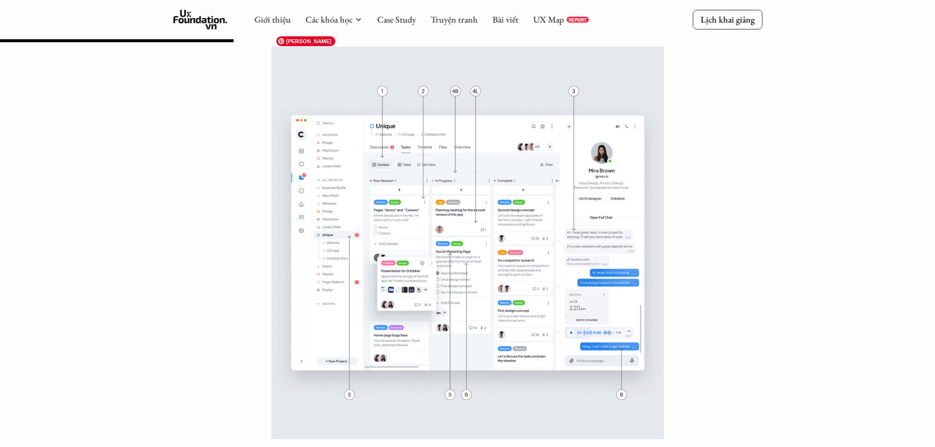
click at [529, 240] on img at bounding box center [468, 243] width 393 height 393
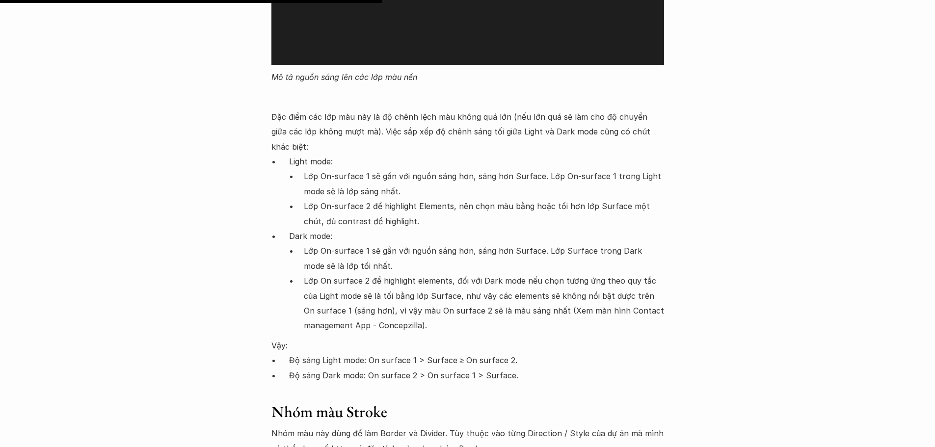
scroll to position [4454, 0]
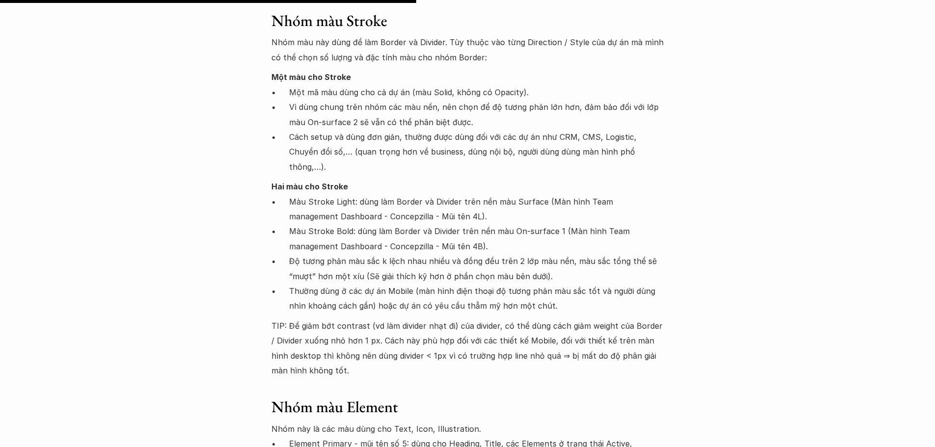
click at [509, 179] on p "Hai màu cho Stroke" at bounding box center [468, 186] width 393 height 15
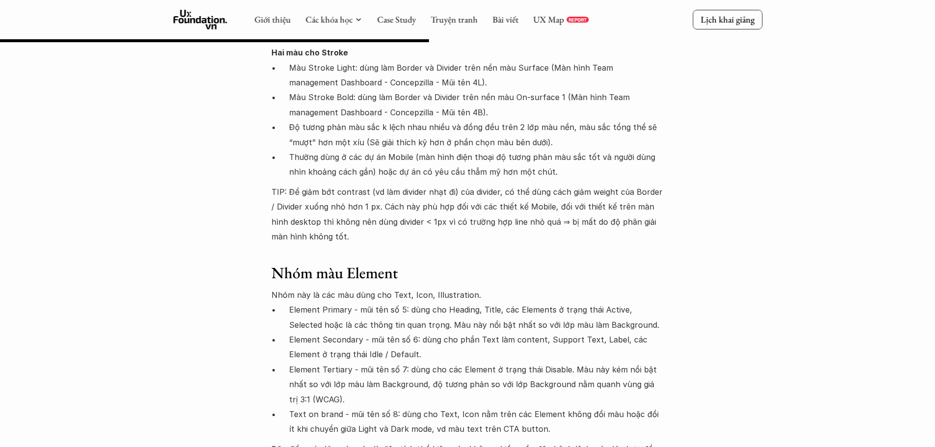
scroll to position [4718, 0]
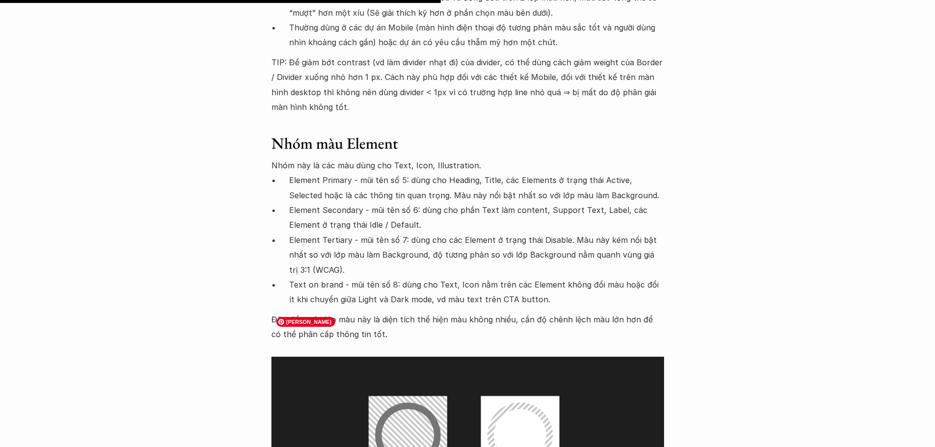
click at [333, 173] on p "Element Primary - mũi tên số 5: dùng cho Heading, Title, các Elements ở trạng t…" at bounding box center [476, 188] width 375 height 30
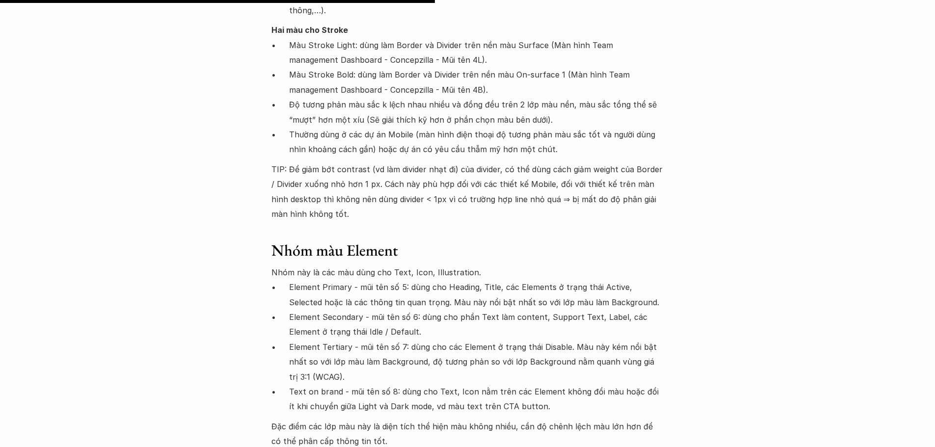
scroll to position [4758, 0]
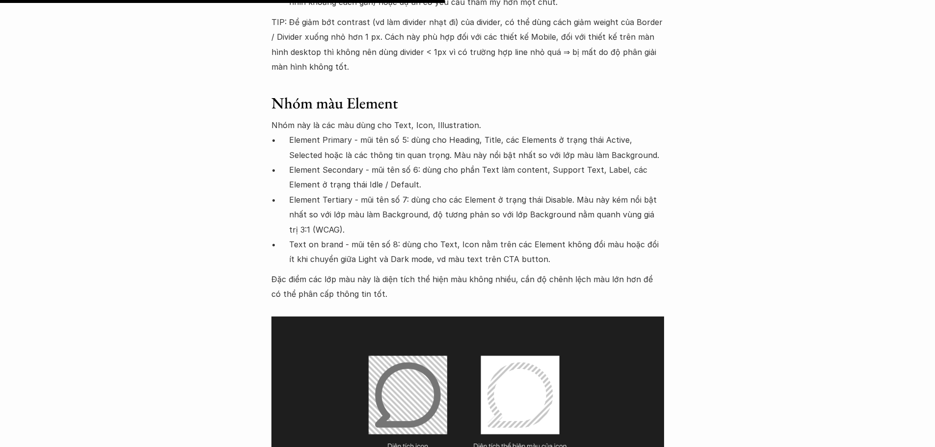
click at [526, 192] on p "Element Tertiary - mũi tên số 7: dùng cho các Element ở trạng thái Disable. Màu…" at bounding box center [476, 214] width 375 height 45
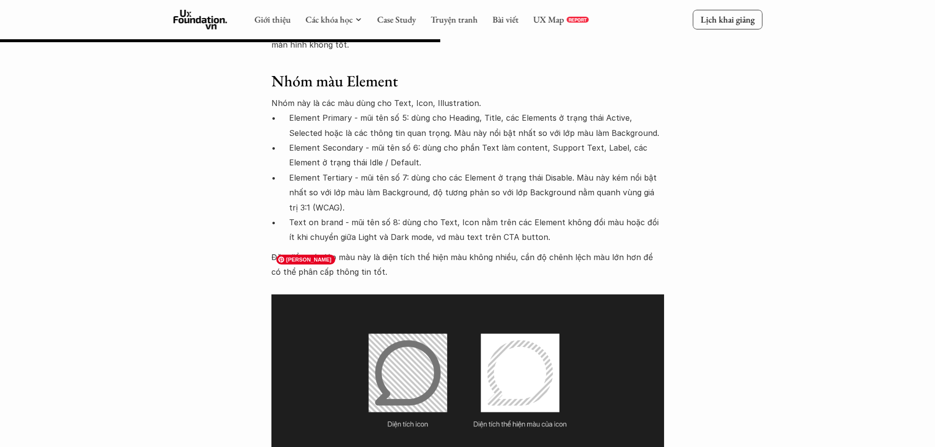
scroll to position [4709, 0]
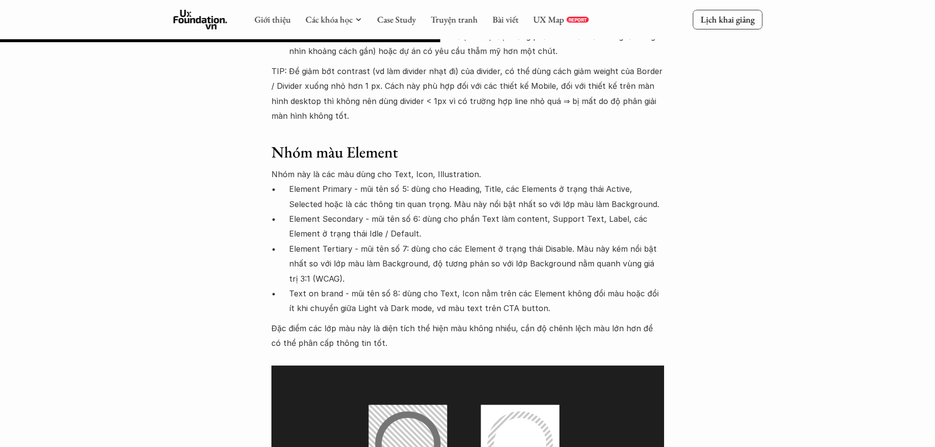
click at [331, 212] on p "Element Secondary - mũi tên số 6: dùng cho phần Text làm content, Support Text,…" at bounding box center [476, 227] width 375 height 30
drag, startPoint x: 288, startPoint y: 248, endPoint x: 394, endPoint y: 250, distance: 106.6
click at [394, 250] on ul "Element Primary - mũi tên số 5: dùng cho Heading, Title, các Elements ở trạng t…" at bounding box center [468, 249] width 393 height 135
click at [340, 286] on p "Text on brand - mũi tên số 8: dùng cho Text, Icon nằm trên các Element không đổ…" at bounding box center [476, 301] width 375 height 30
drag, startPoint x: 340, startPoint y: 252, endPoint x: 283, endPoint y: 256, distance: 57.6
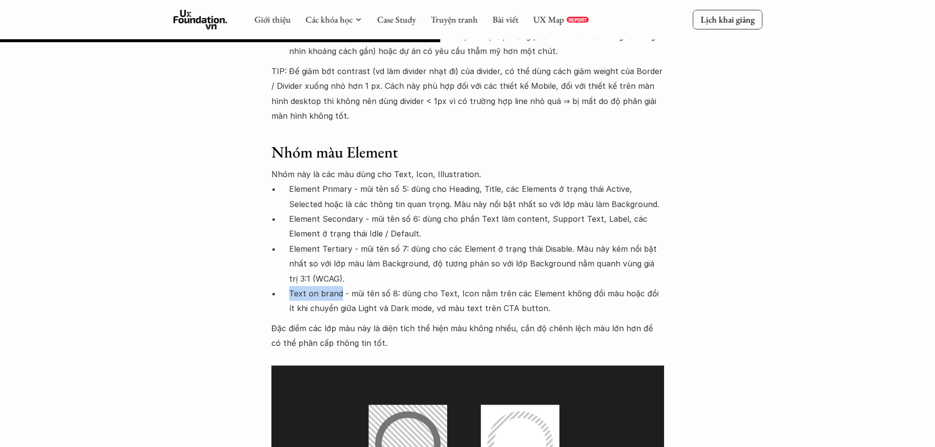
click at [283, 256] on ul "Element Primary - mũi tên số 5: dùng cho Heading, Title, các Elements ở trạng t…" at bounding box center [468, 249] width 393 height 135
click at [366, 286] on p "Text on brand - mũi tên số 8: dùng cho Text, Icon nằm trên các Element không đổ…" at bounding box center [476, 301] width 375 height 30
click at [380, 286] on p "Text on brand - mũi tên số 8: dùng cho Text, Icon nằm trên các Element không đổ…" at bounding box center [476, 301] width 375 height 30
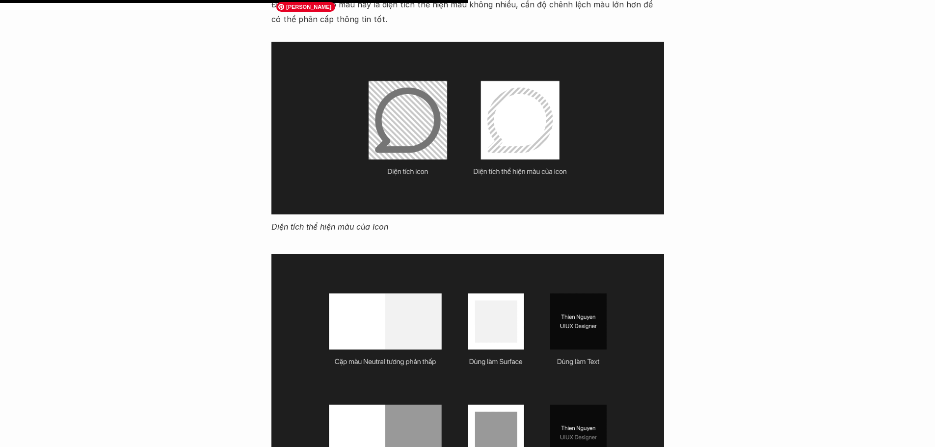
scroll to position [5053, 0]
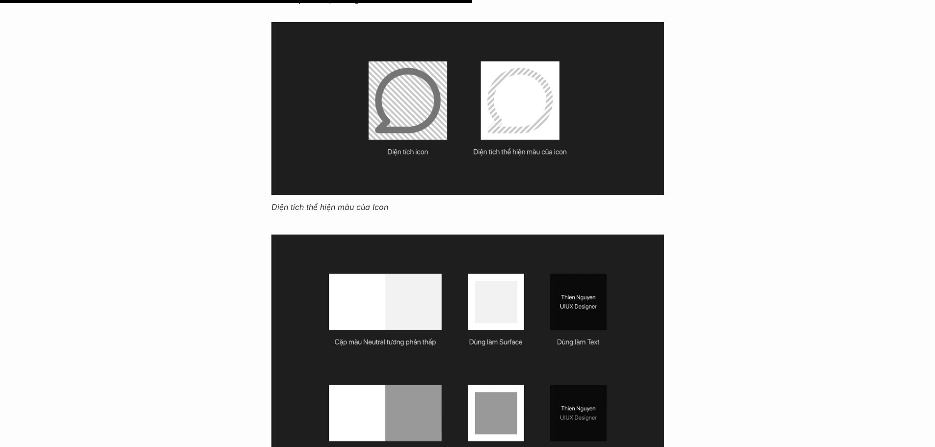
click at [33, 376] on div "Lúa hóa kiến thức Chọn bảng màu Neutral trong UI design 🕔 [DATE] 🧑‍🎓 [PERSON_NA…" at bounding box center [467, 250] width 935 height 10508
click at [0, 244] on div "Lúa hóa kiến thức Chọn bảng màu Neutral trong UI design 🕔 [DATE] 🧑‍🎓 [PERSON_NA…" at bounding box center [467, 250] width 935 height 10508
drag, startPoint x: 267, startPoint y: 257, endPoint x: 267, endPoint y: 247, distance: 9.8
click at [267, 257] on div "Lúa hóa kiến thức Chọn bảng màu Neutral trong UI design 🕔 [DATE] 🧑‍🎓 [PERSON_NA…" at bounding box center [467, 250] width 935 height 10508
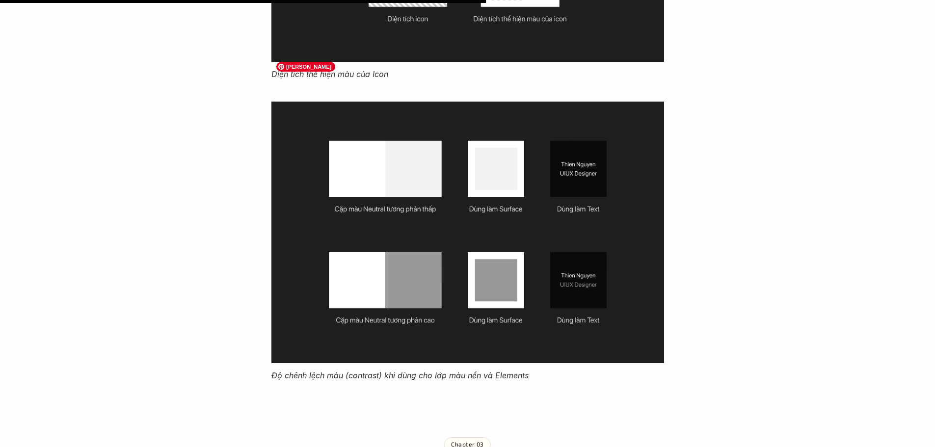
scroll to position [5200, 0]
